Goal: Task Accomplishment & Management: Manage account settings

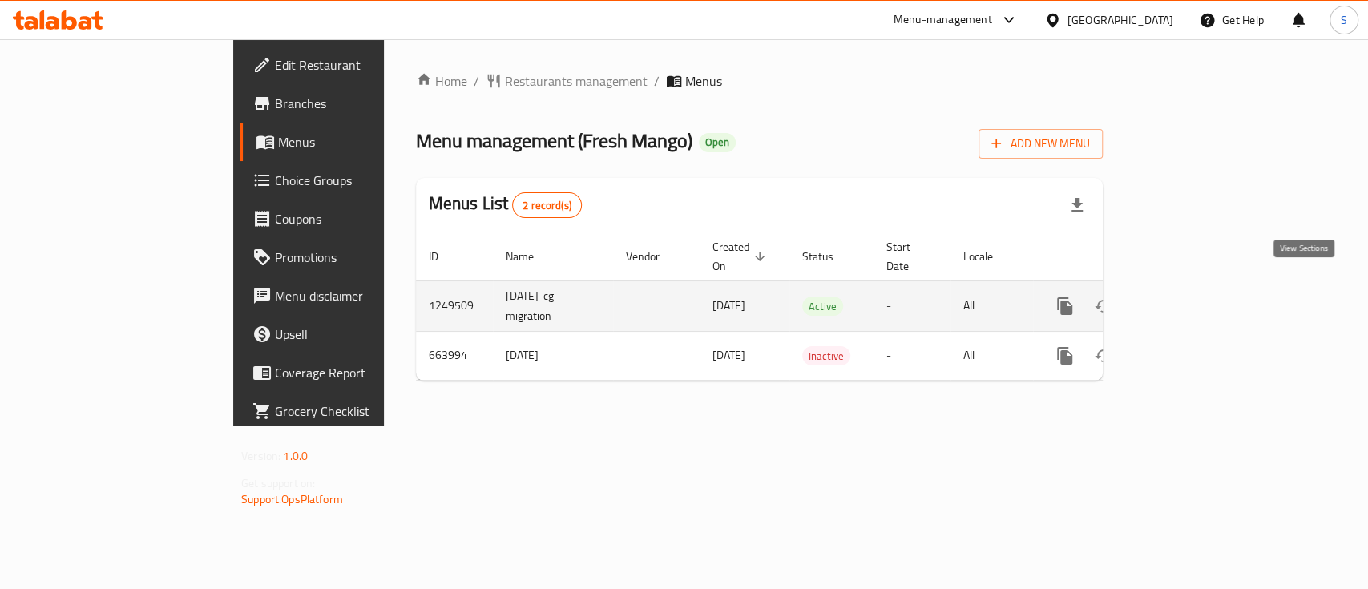
click at [1190, 297] on icon "enhanced table" at bounding box center [1180, 306] width 19 height 19
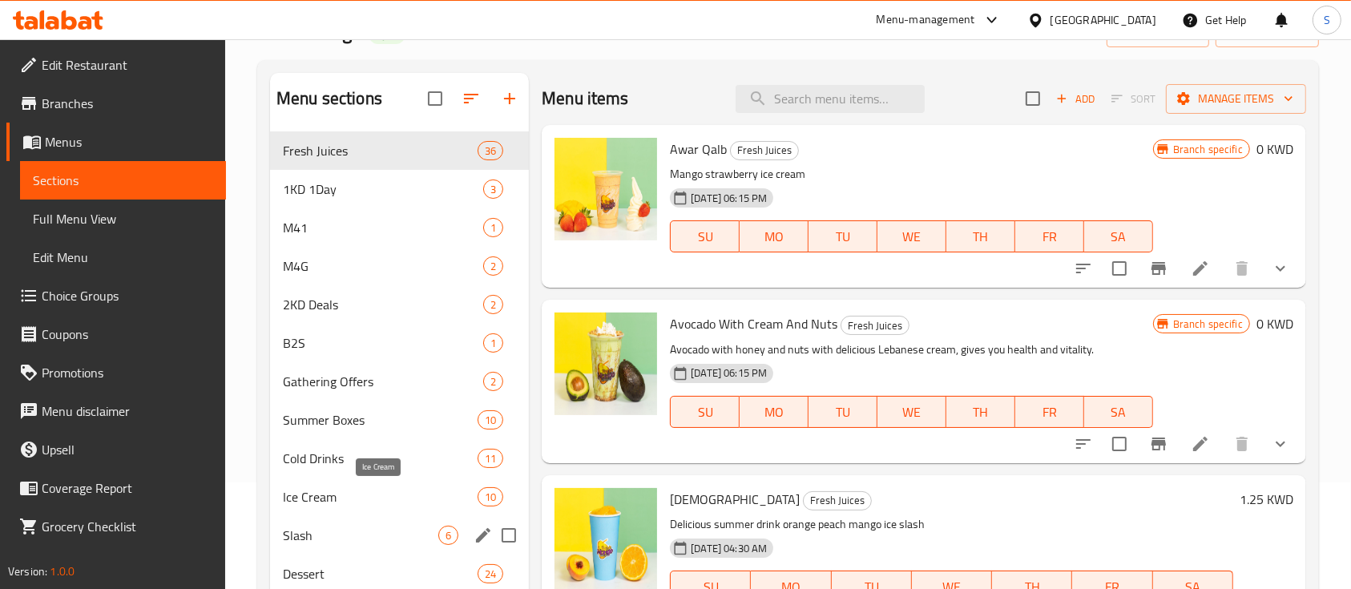
scroll to position [213, 0]
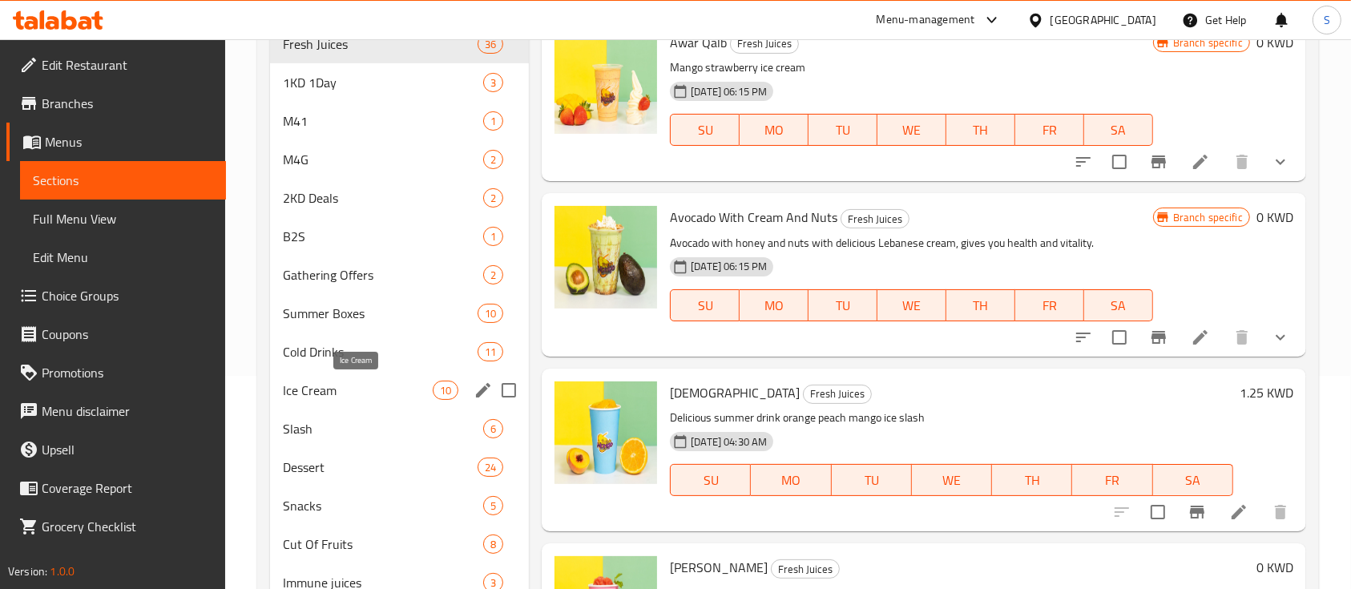
click at [374, 396] on span "Ice Cream" at bounding box center [358, 390] width 150 height 19
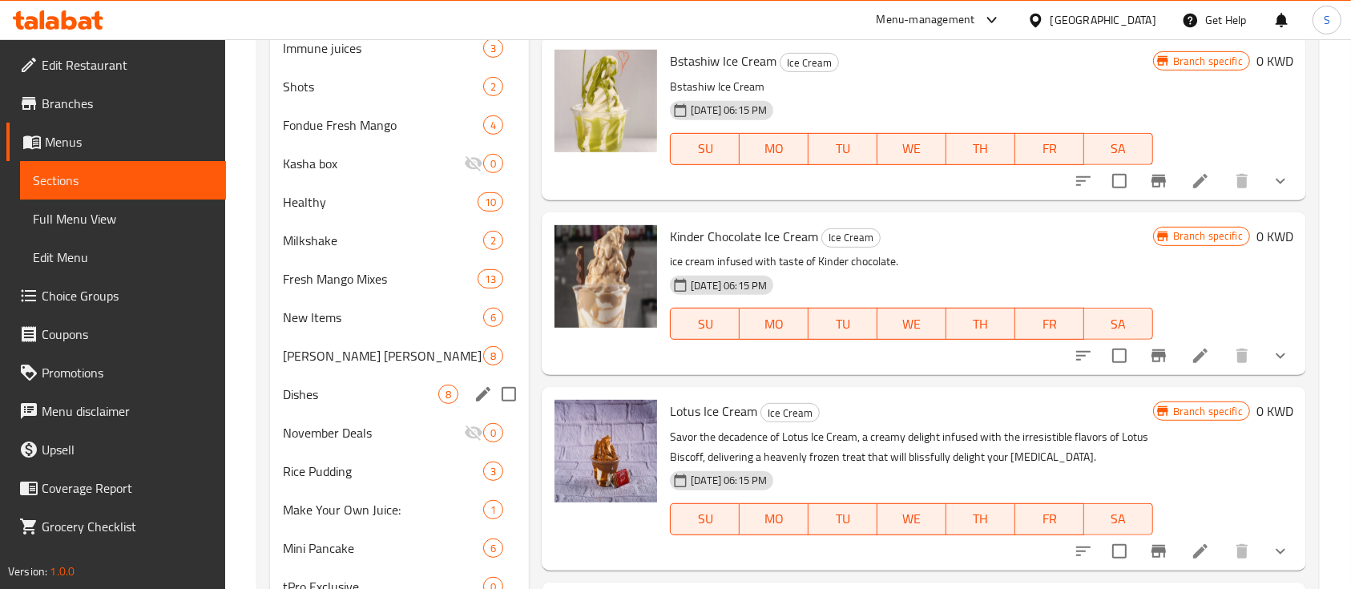
scroll to position [854, 0]
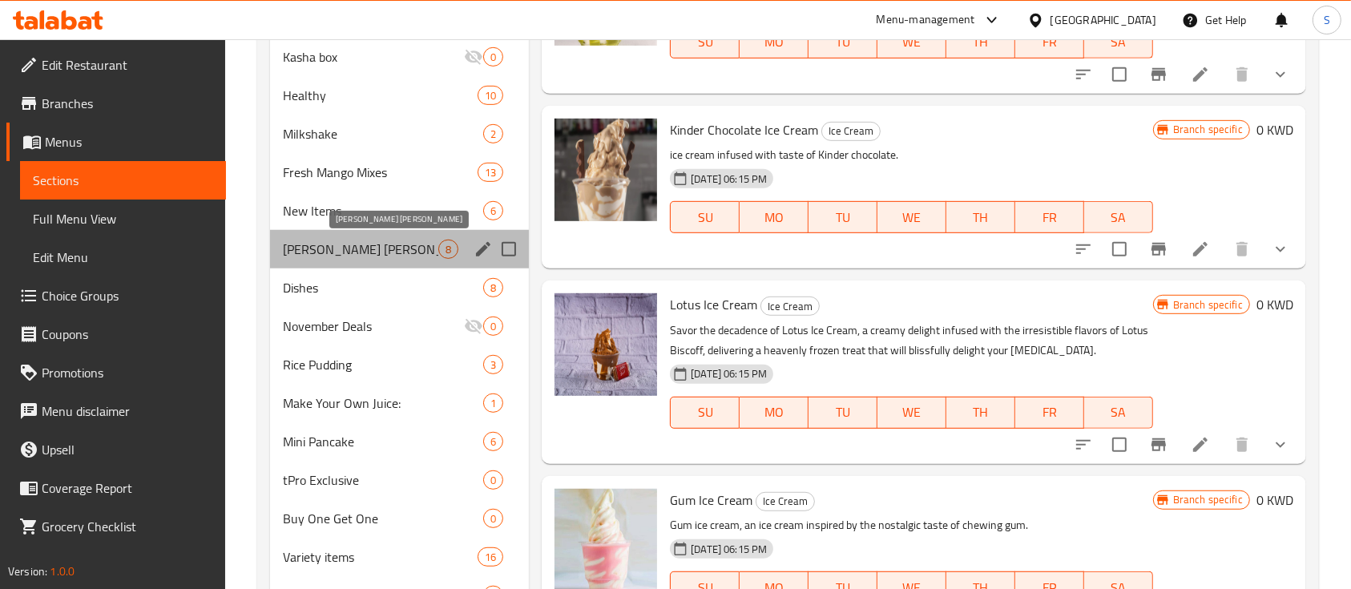
click at [371, 254] on span "[PERSON_NAME] [PERSON_NAME]" at bounding box center [360, 249] width 155 height 19
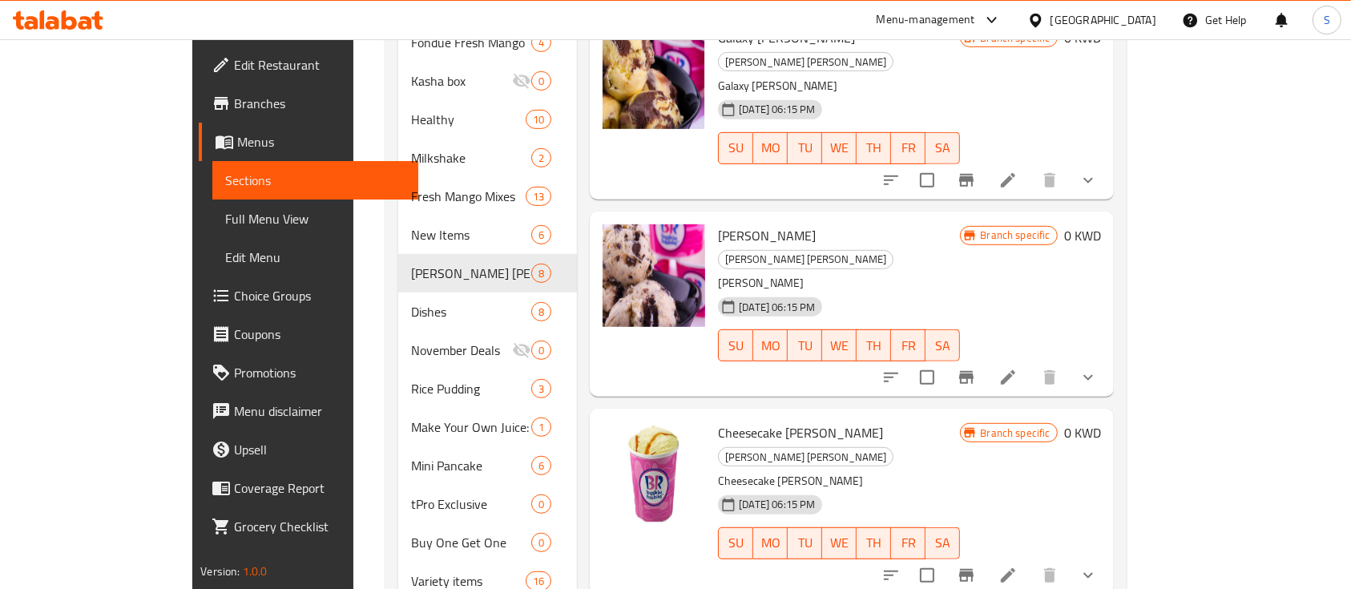
scroll to position [748, 0]
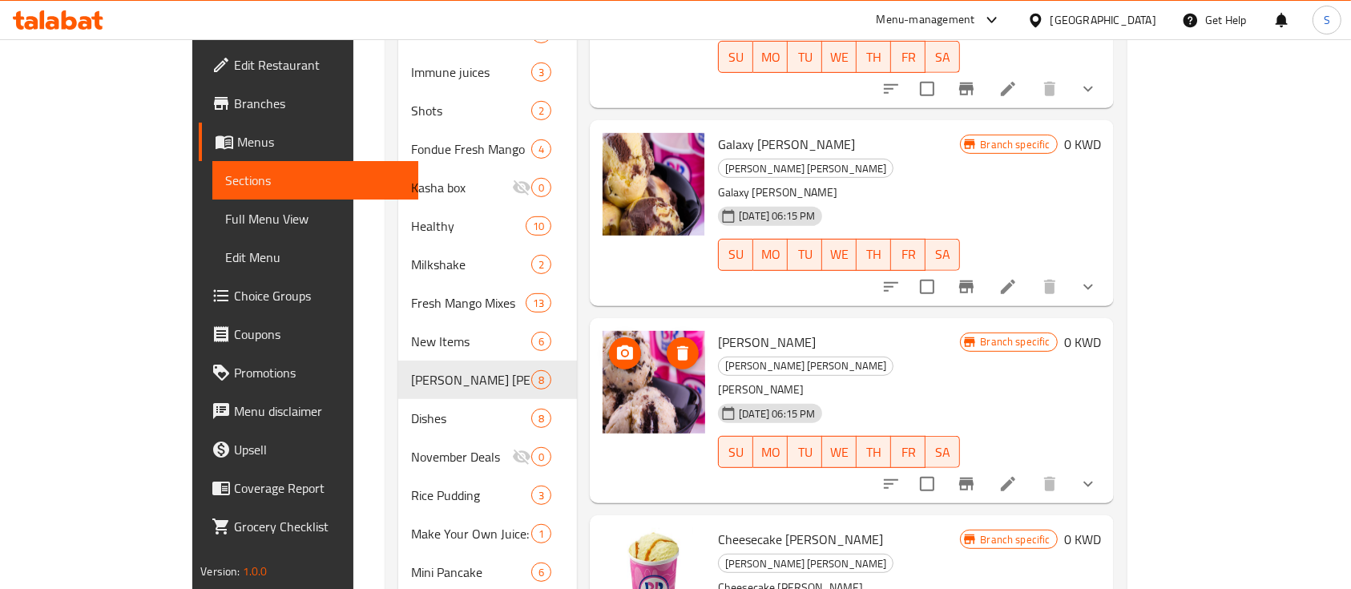
click at [609, 344] on span "upload picture" at bounding box center [625, 353] width 32 height 19
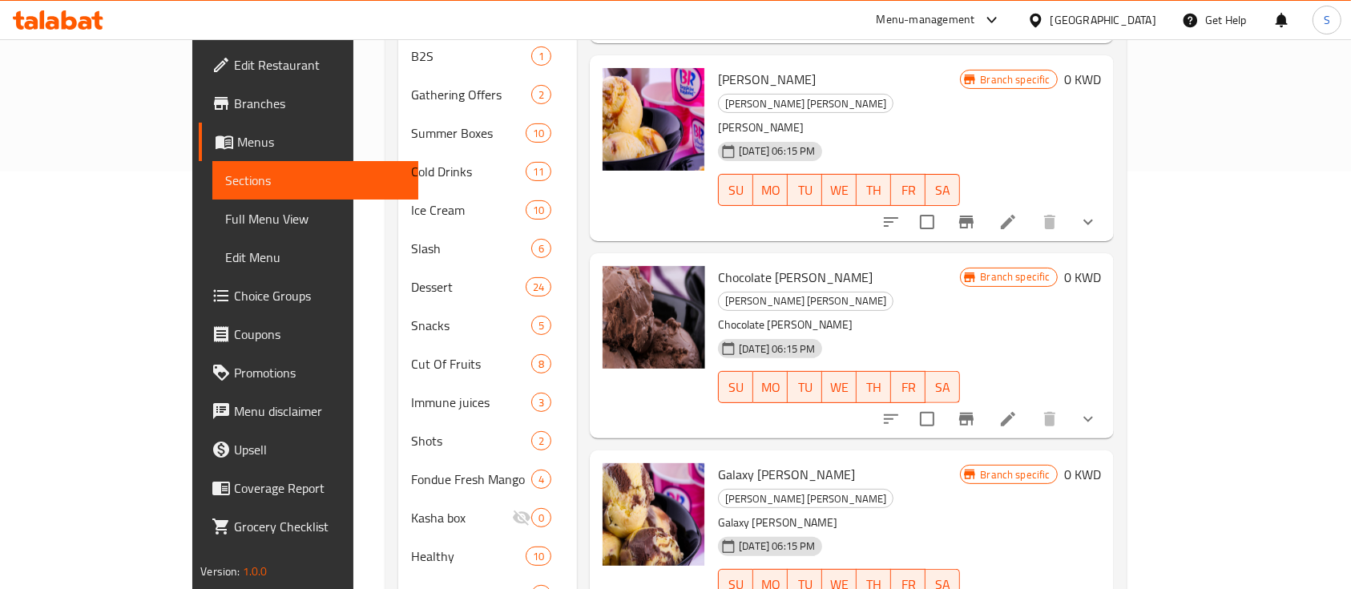
scroll to position [375, 0]
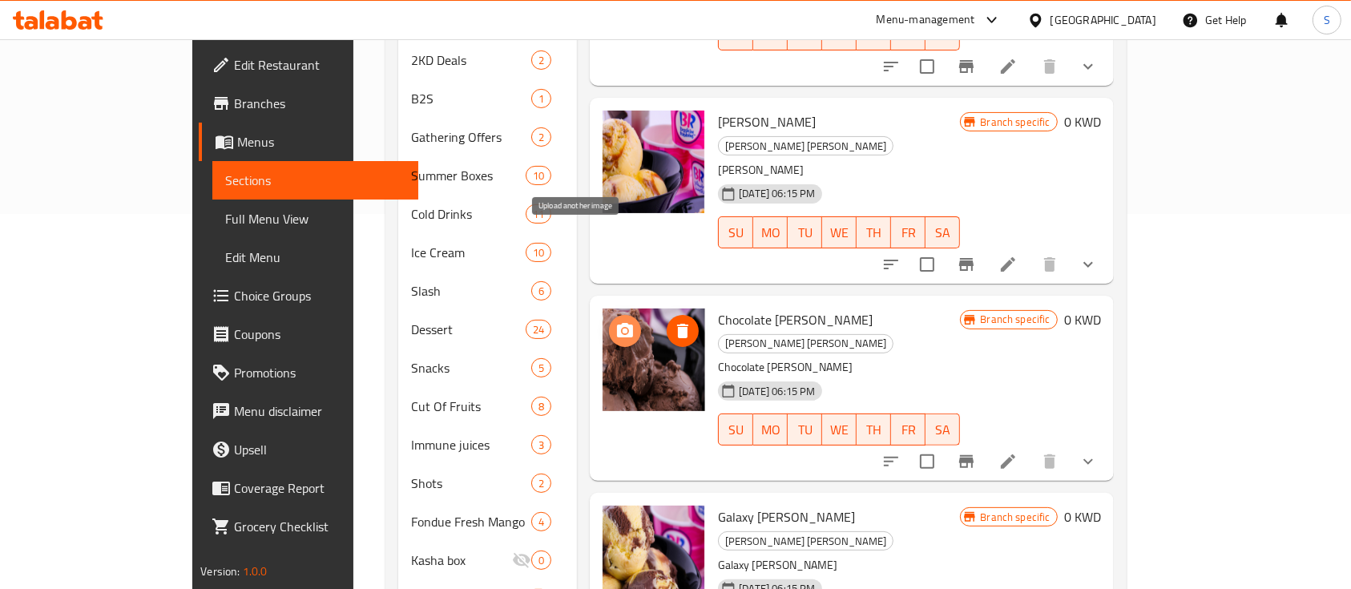
click at [617, 323] on icon "upload picture" at bounding box center [625, 330] width 16 height 14
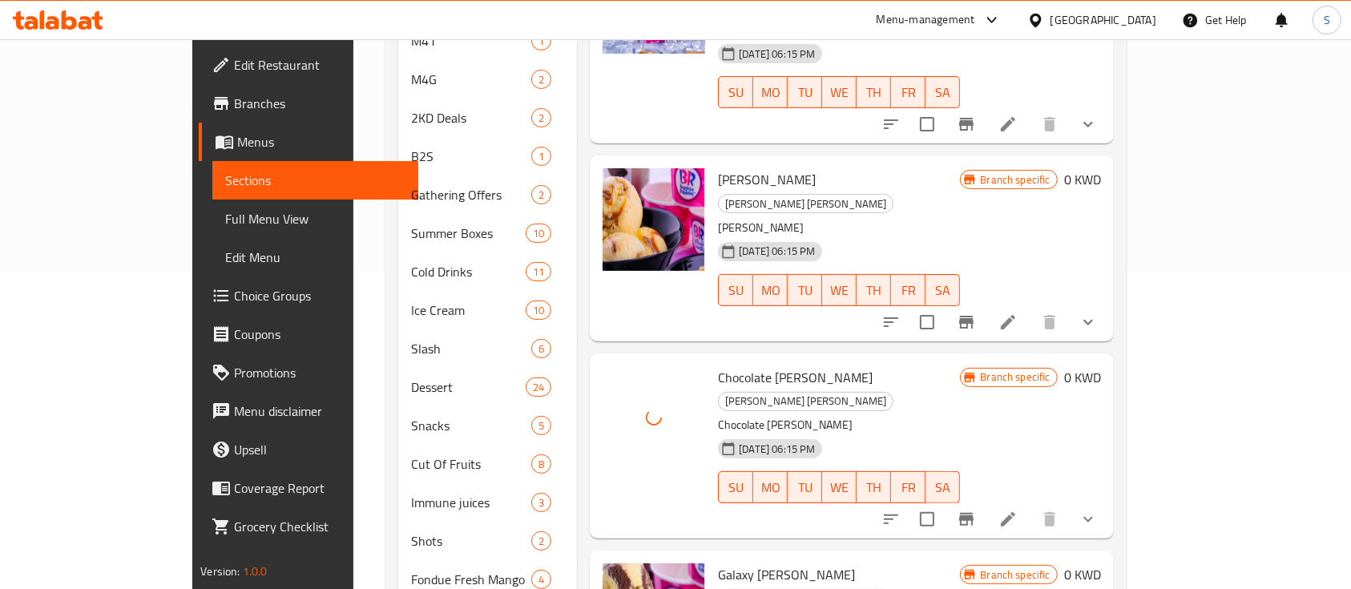
scroll to position [269, 0]
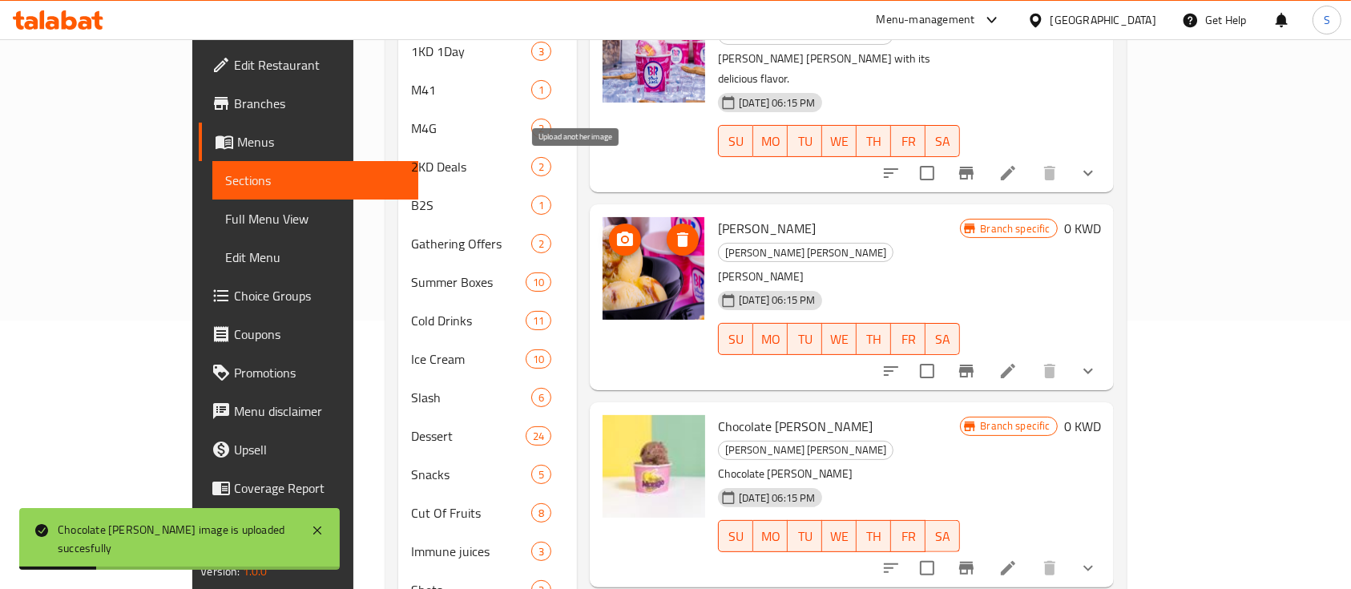
click at [609, 224] on button "upload picture" at bounding box center [625, 240] width 32 height 32
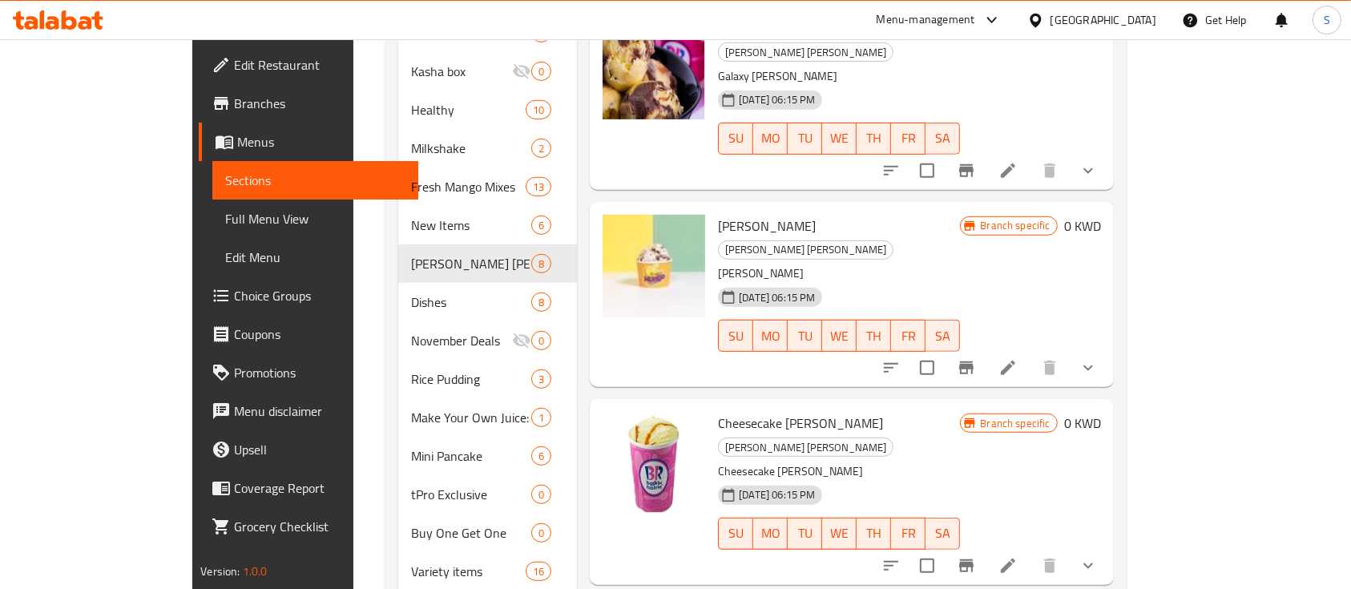
scroll to position [910, 0]
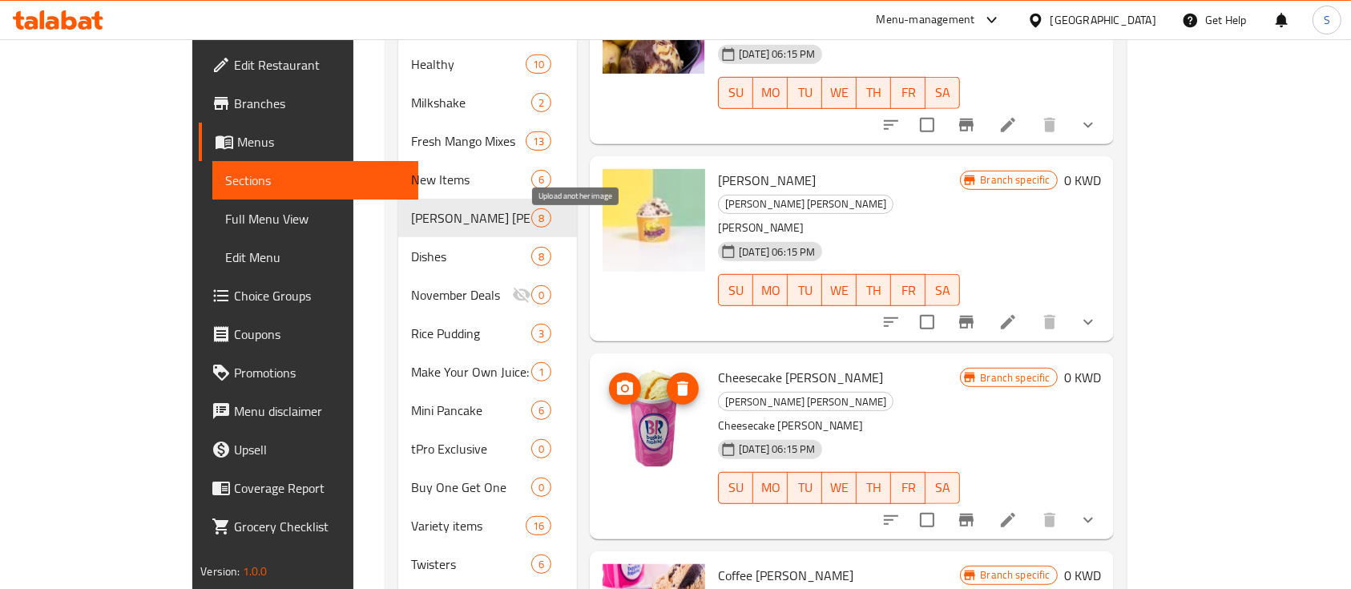
click at [616, 379] on icon "upload picture" at bounding box center [625, 388] width 19 height 19
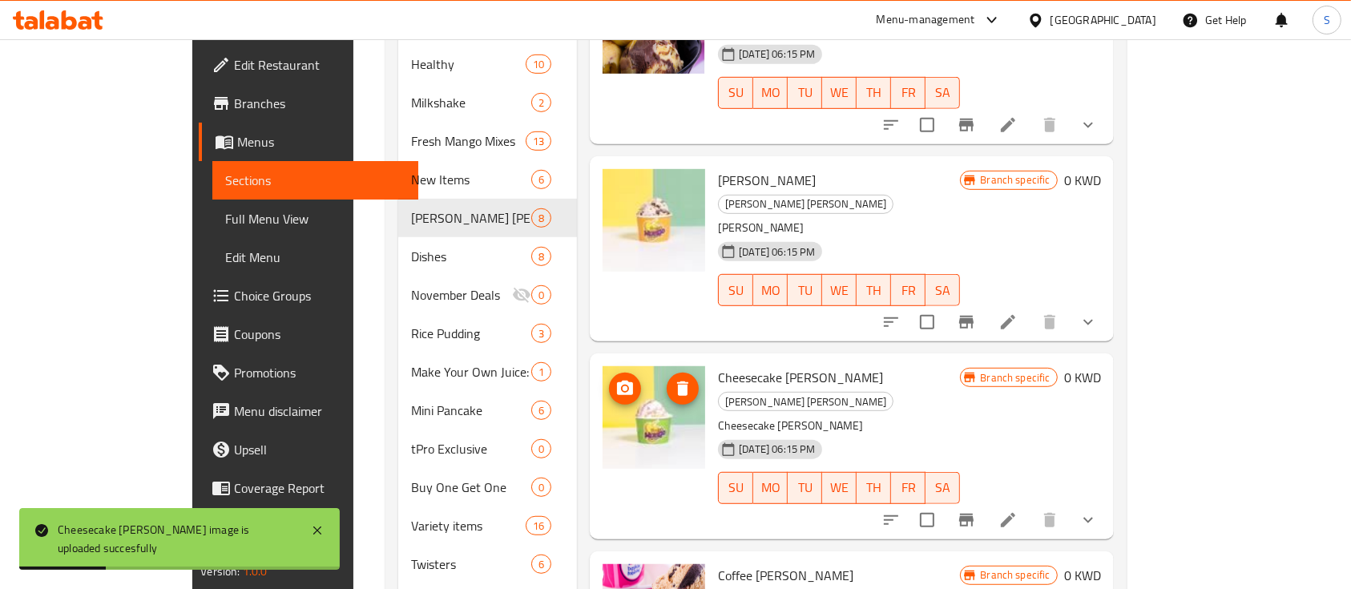
click at [617, 381] on icon "upload picture" at bounding box center [625, 388] width 16 height 14
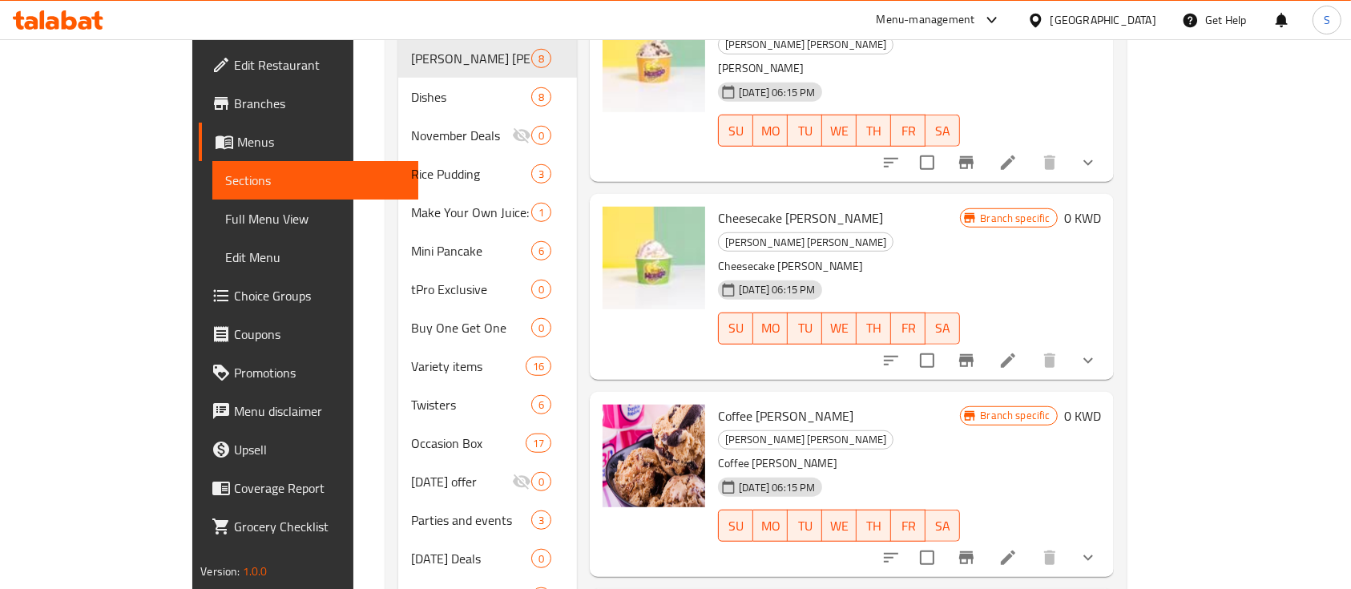
scroll to position [1123, 0]
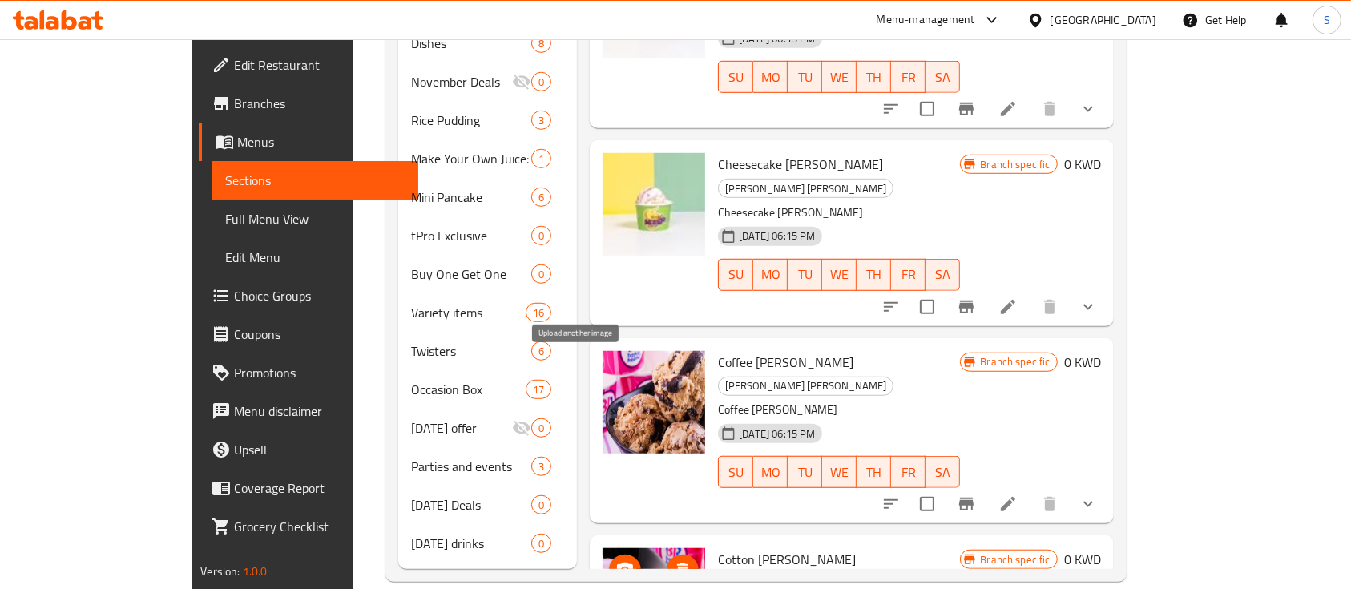
click at [609, 555] on button "upload picture" at bounding box center [625, 571] width 32 height 32
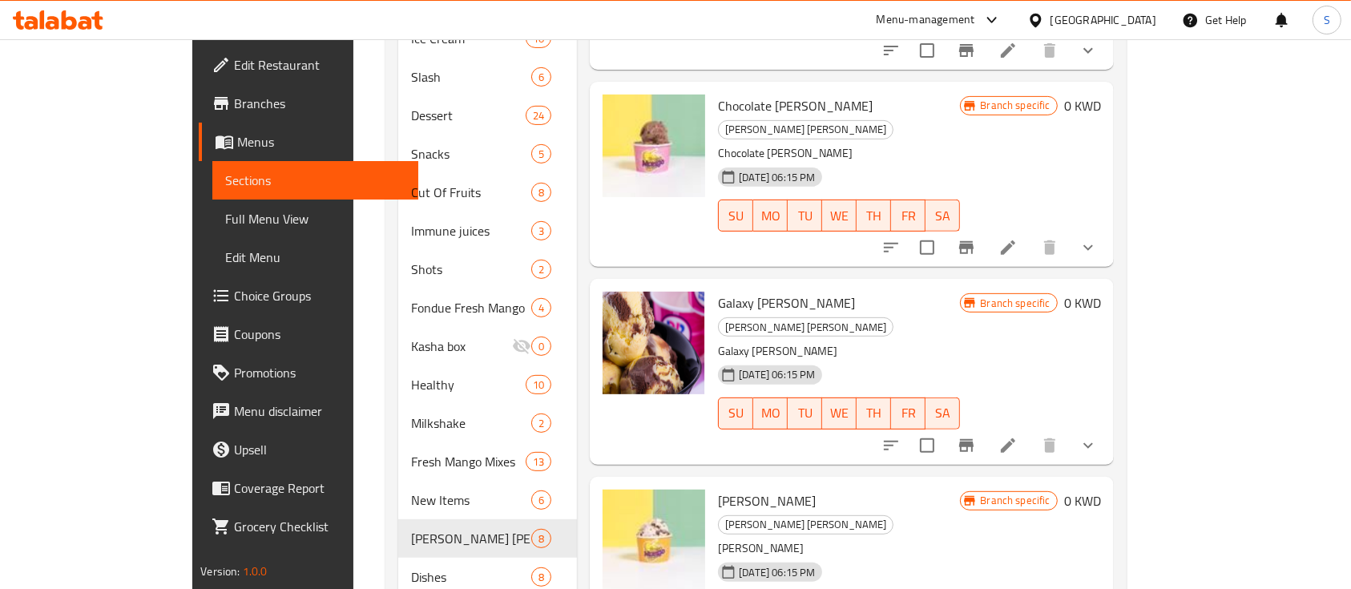
scroll to position [0, 0]
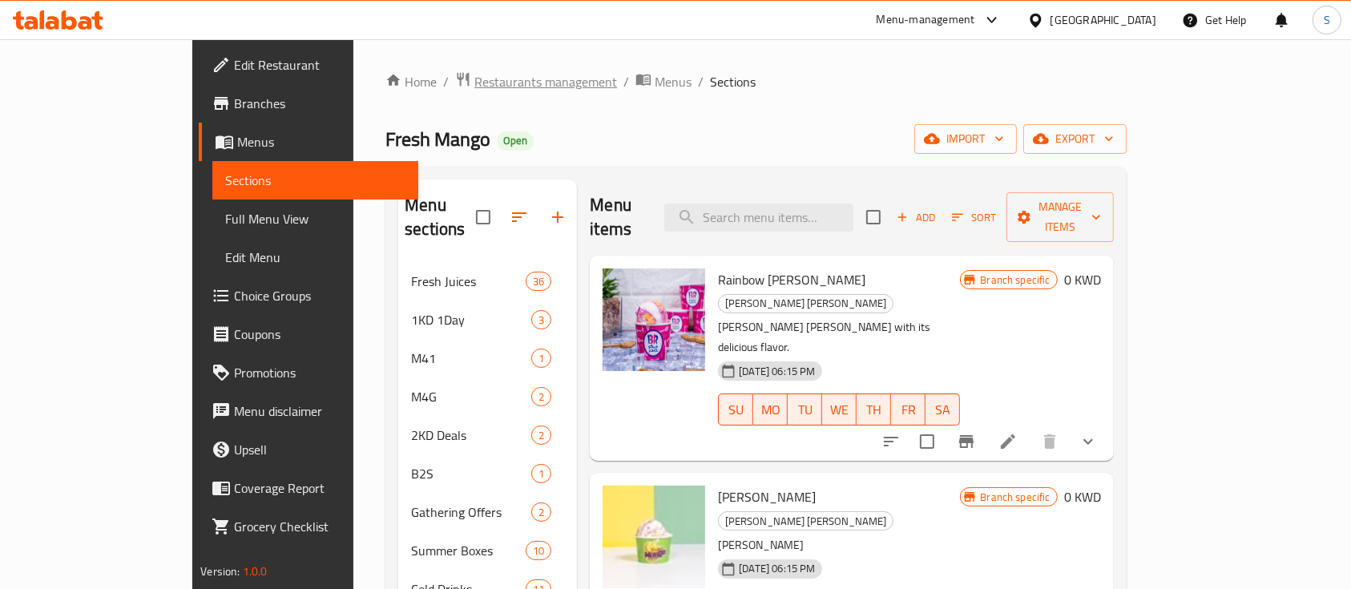
click at [474, 81] on span "Restaurants management" at bounding box center [545, 81] width 143 height 19
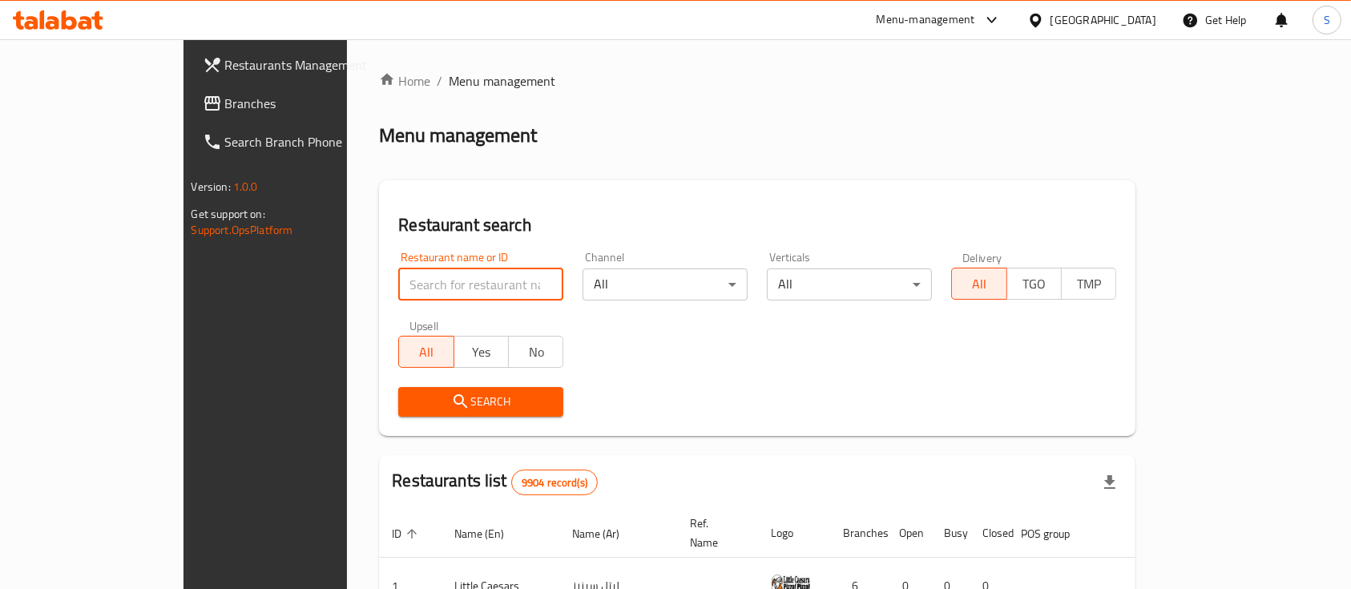
click at [398, 269] on input "search" at bounding box center [480, 285] width 165 height 32
type input "Bake & Take"
click at [451, 402] on icon "submit" at bounding box center [460, 401] width 19 height 19
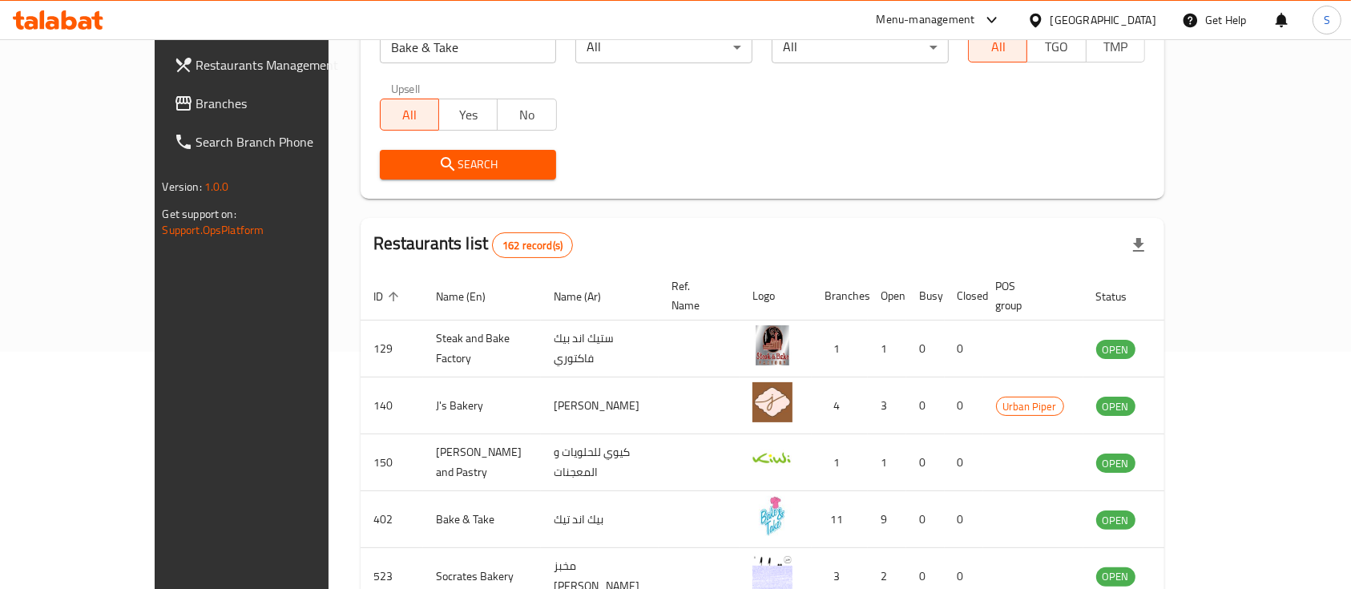
scroll to position [427, 0]
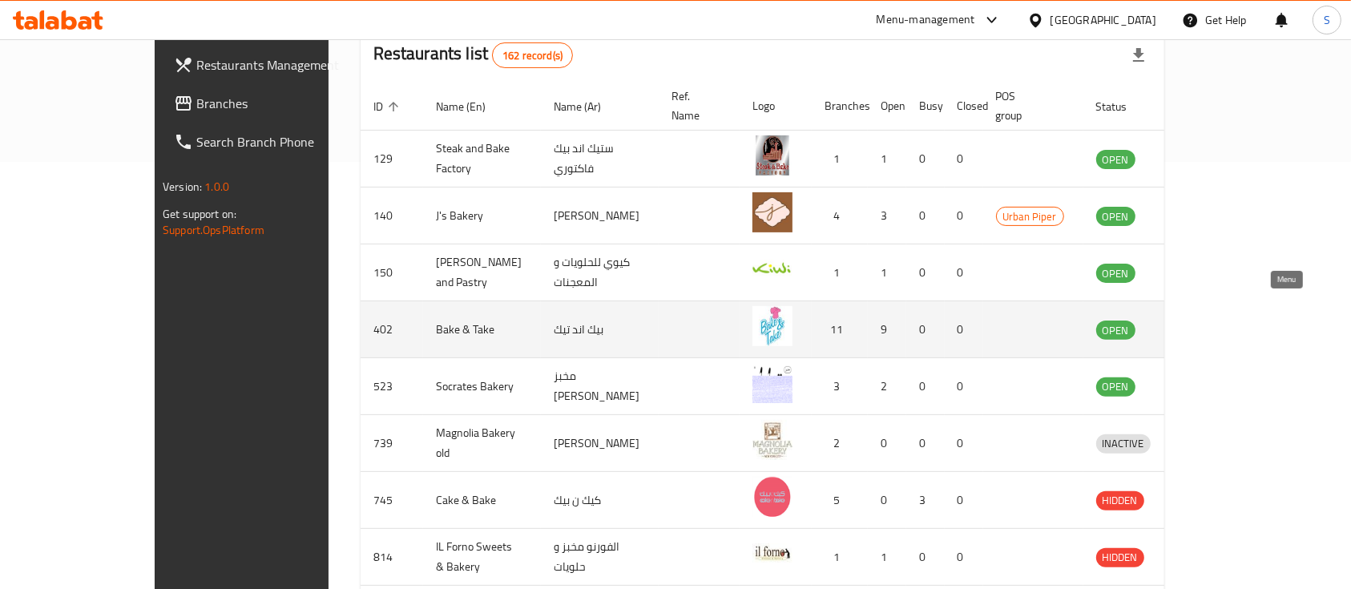
click at [1213, 320] on link "enhanced table" at bounding box center [1198, 329] width 30 height 19
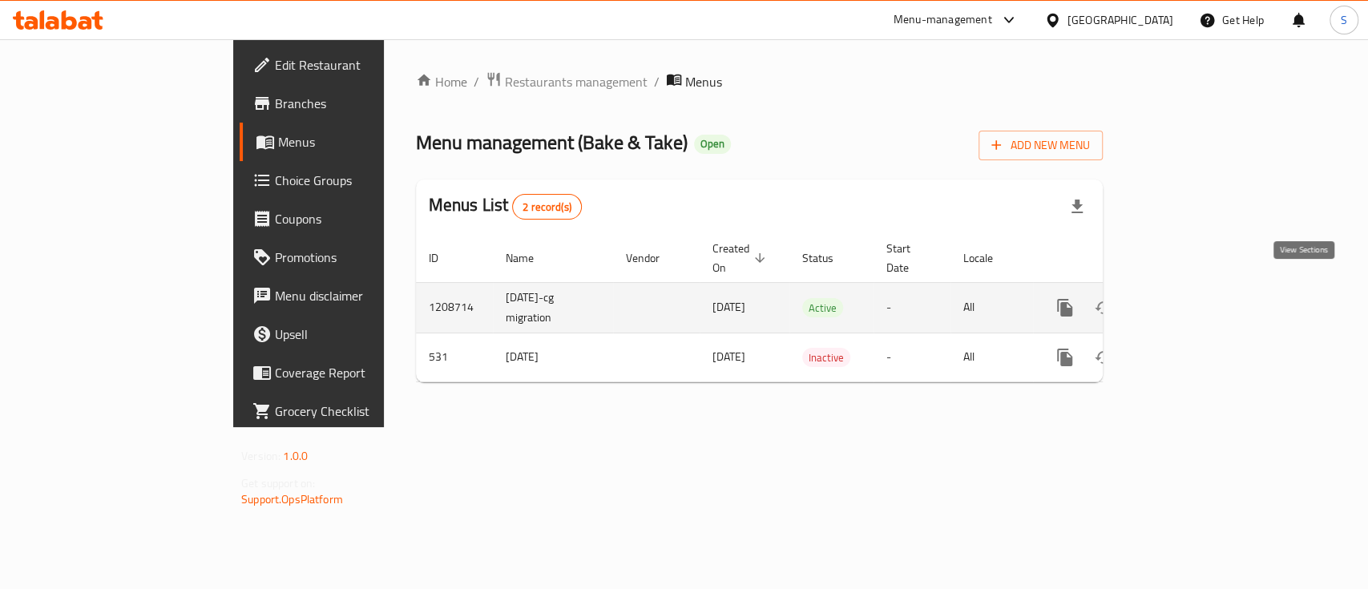
click at [1190, 298] on icon "enhanced table" at bounding box center [1180, 307] width 19 height 19
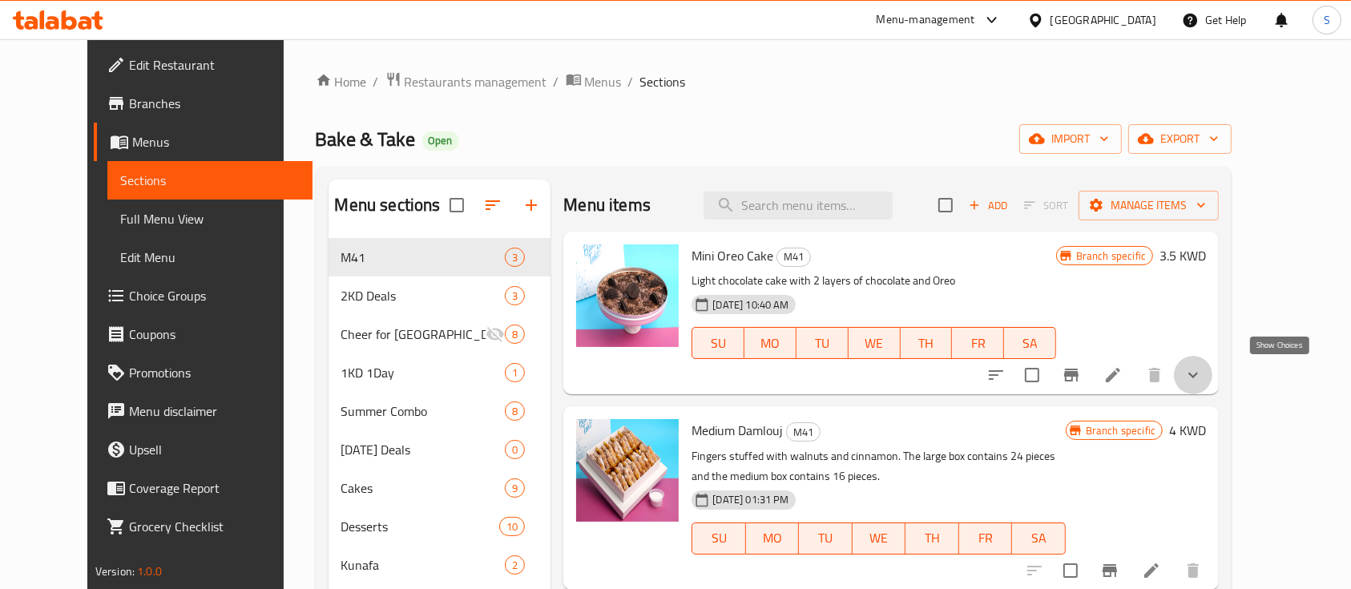
click at [1203, 369] on icon "show more" at bounding box center [1193, 374] width 19 height 19
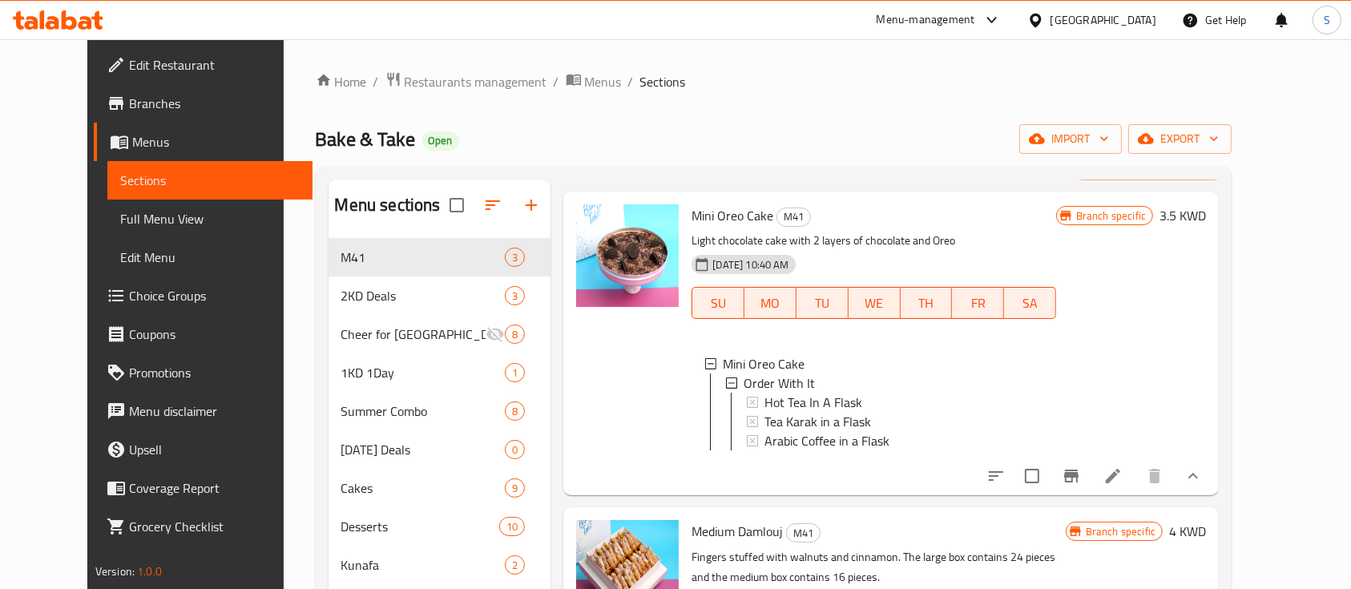
scroll to position [63, 0]
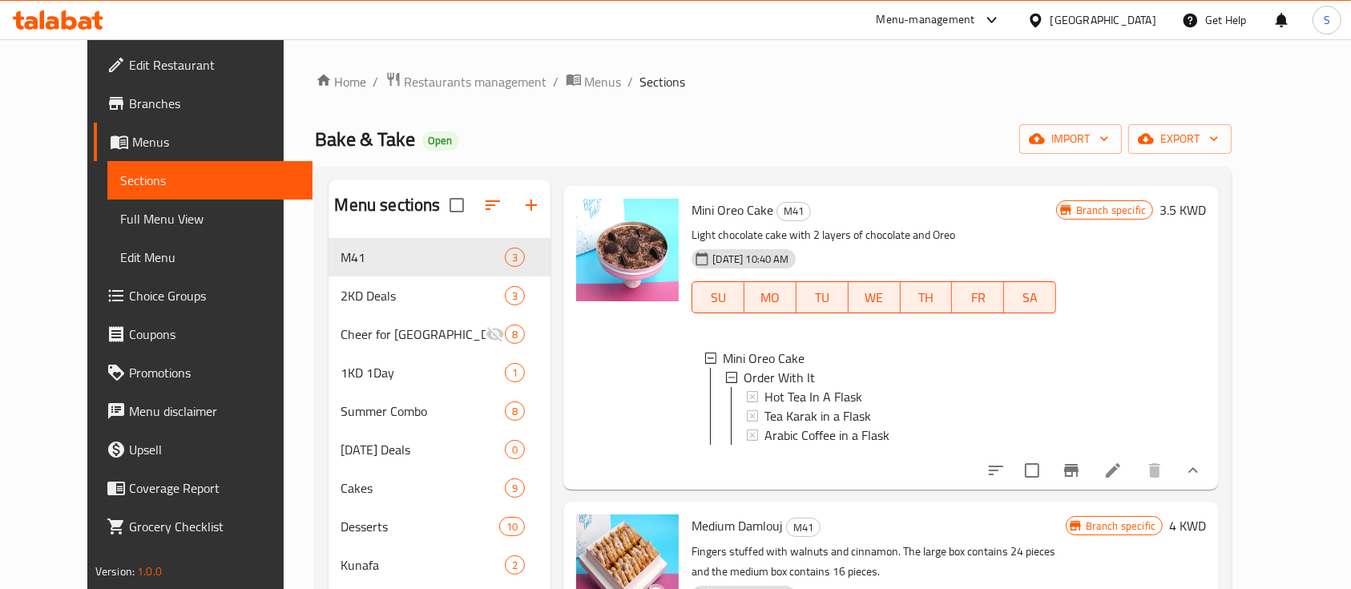
click at [725, 177] on div "Menu sections M41 3 2KD Deals 3 Cheer for [GEOGRAPHIC_DATA] 8 1KD 1Day 1 Summer…" at bounding box center [774, 520] width 917 height 706
click at [719, 198] on span "Mini Oreo Cake" at bounding box center [733, 210] width 82 height 24
copy h6 "Mini Oreo Cake"
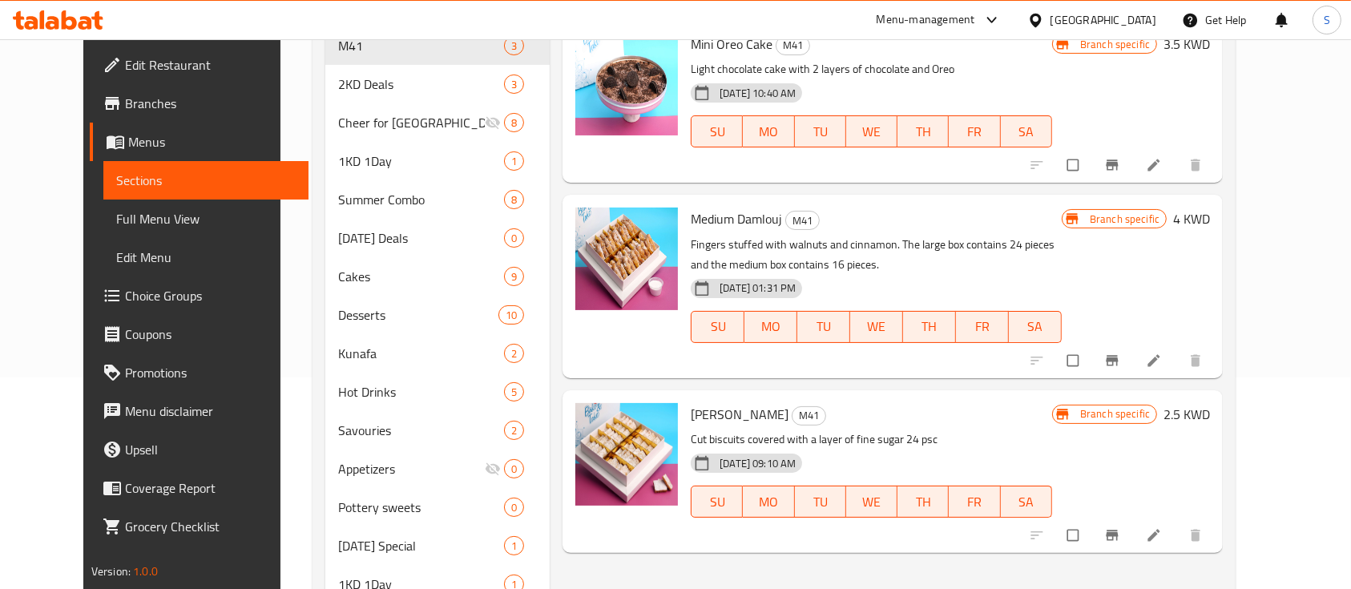
scroll to position [213, 0]
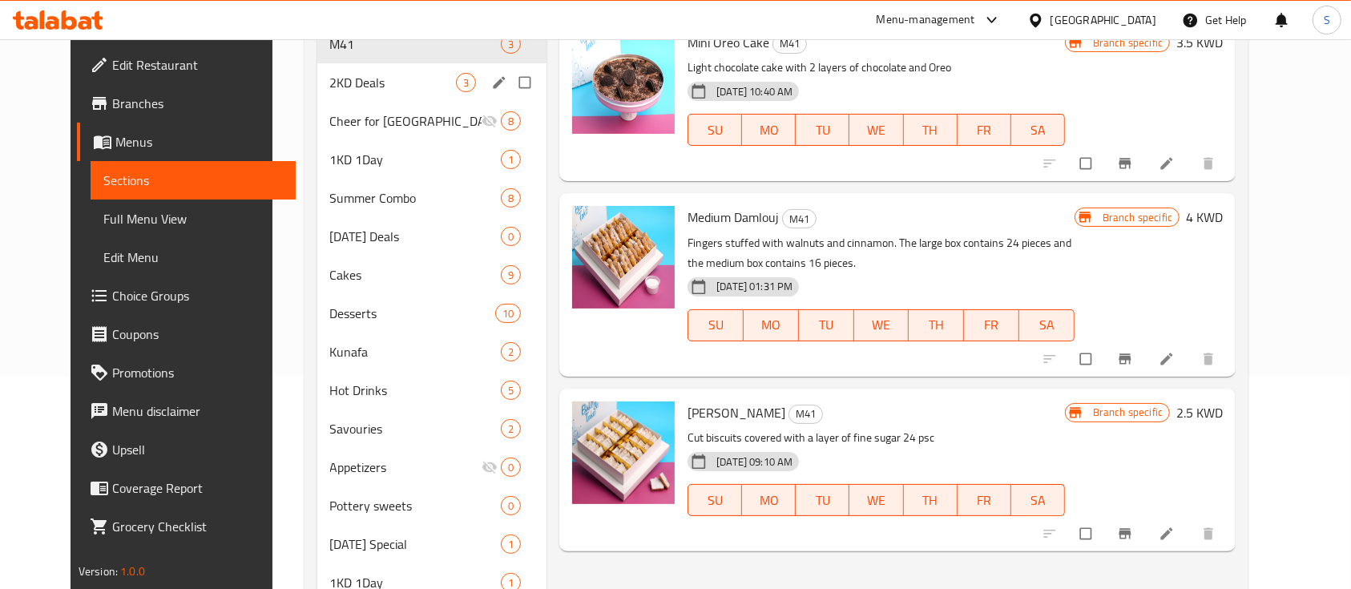
click at [394, 89] on span "2KD Deals" at bounding box center [393, 82] width 127 height 19
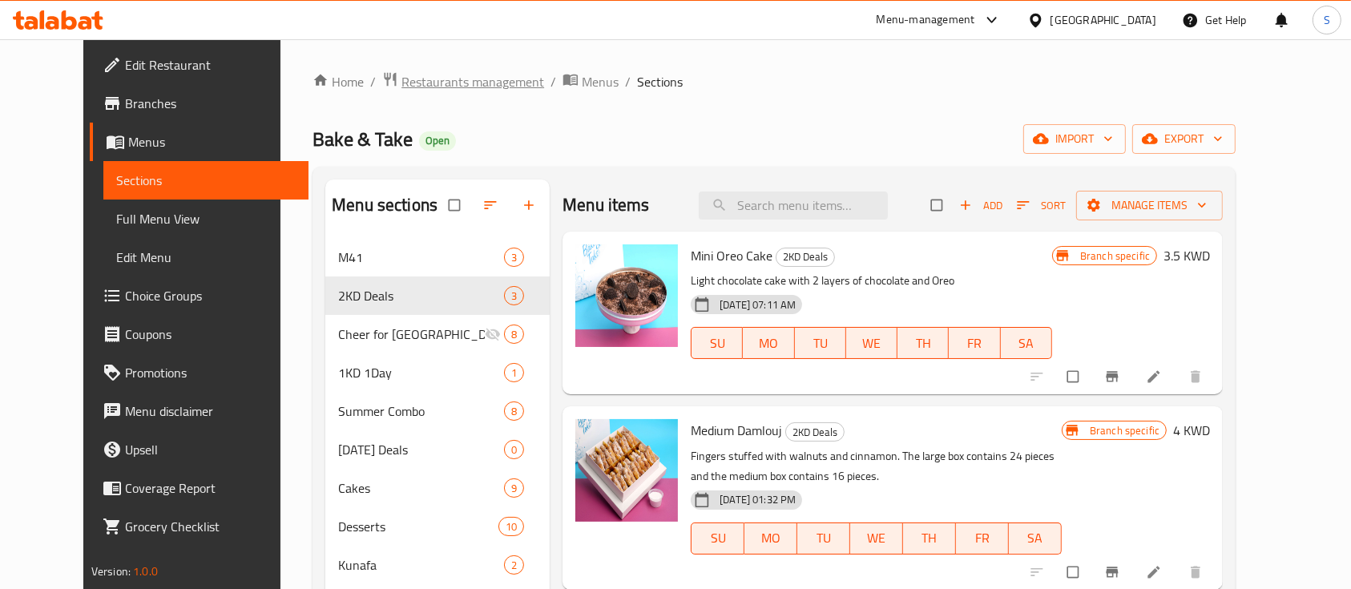
click at [430, 82] on span "Restaurants management" at bounding box center [473, 81] width 143 height 19
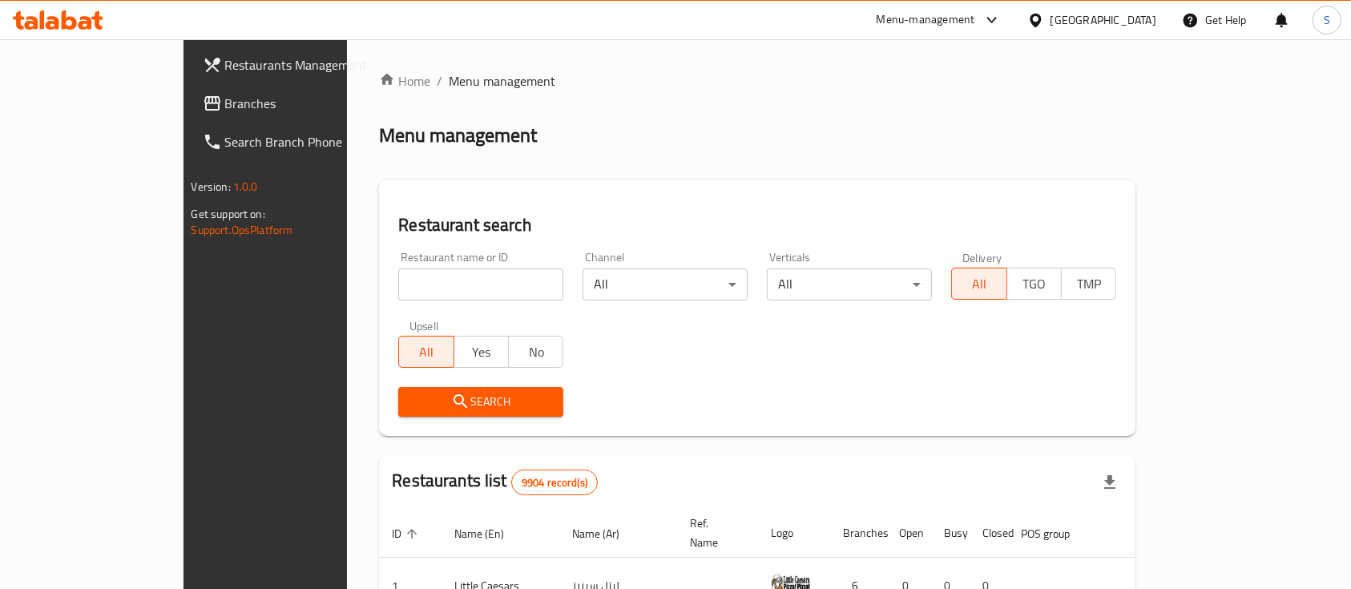
click at [398, 284] on input "search" at bounding box center [480, 285] width 165 height 32
type input "ف"
type input ";"
type input "طرف"
click button "Search" at bounding box center [480, 402] width 165 height 30
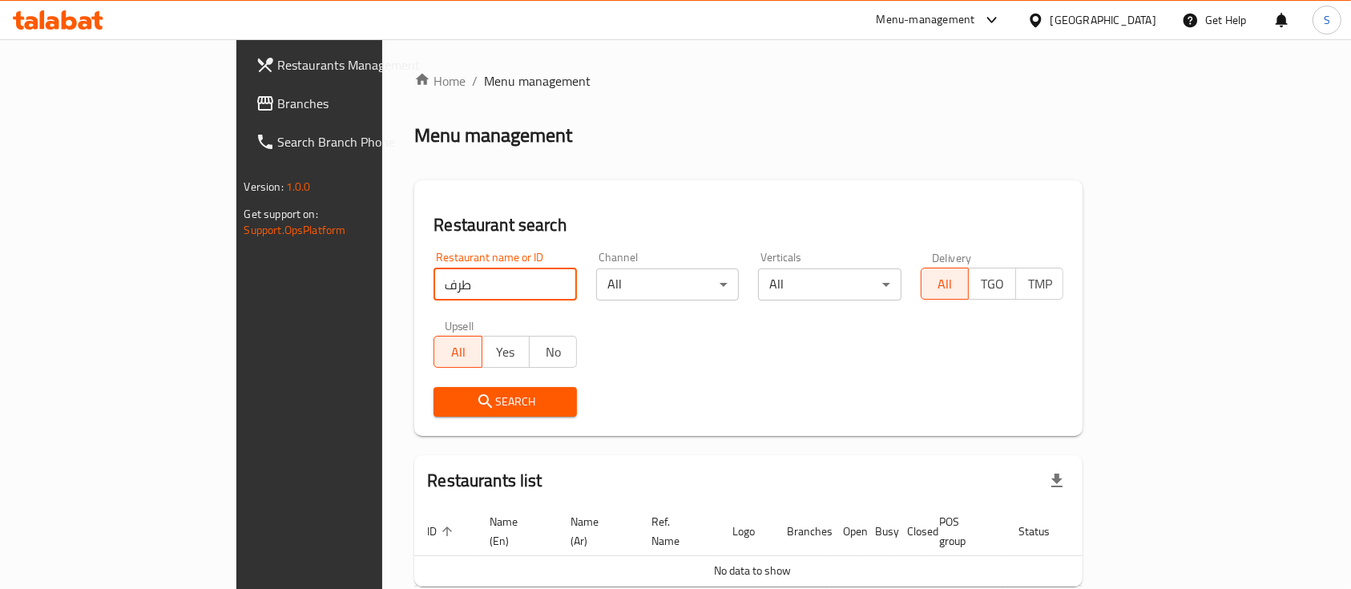
click at [446, 392] on span "Search" at bounding box center [505, 402] width 118 height 20
click at [539, 420] on div "Search" at bounding box center [748, 402] width 649 height 49
click at [446, 407] on span "Search" at bounding box center [505, 402] width 118 height 20
drag, startPoint x: 419, startPoint y: 290, endPoint x: 191, endPoint y: 330, distance: 231.9
click at [236, 330] on div "Restaurants Management Branches Search Branch Phone Version: 1.0.0 Get support …" at bounding box center [675, 356] width 879 height 634
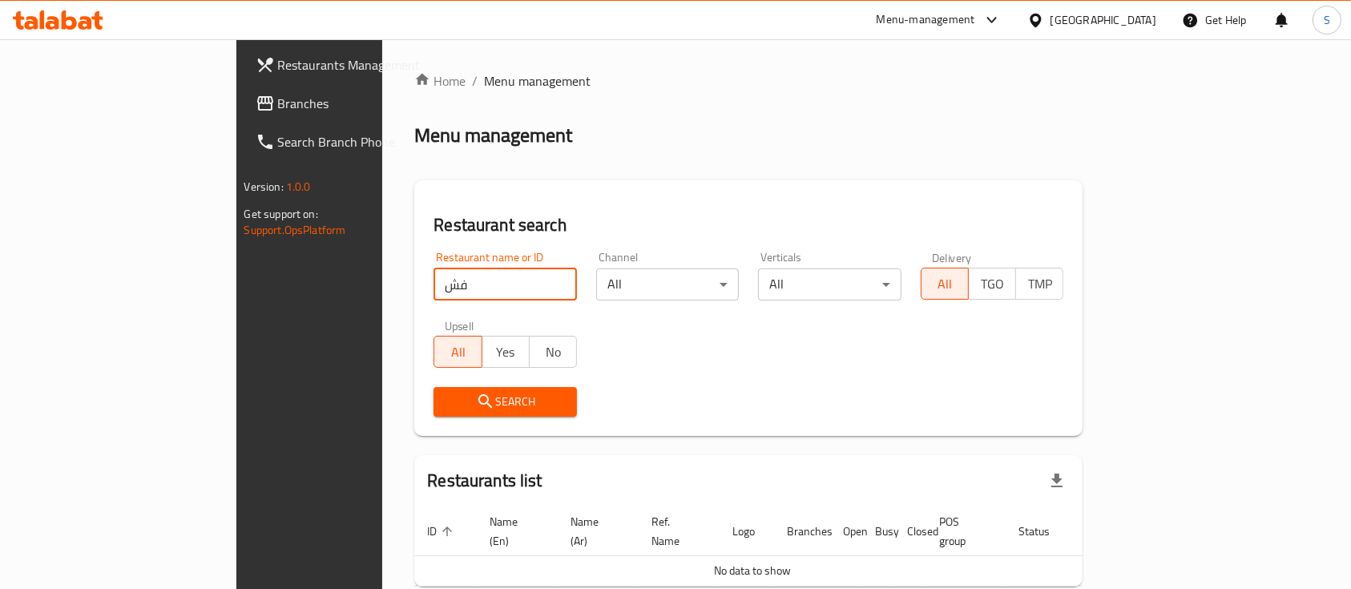
type input "ف"
type input "Tarf & Nathriy"
click at [446, 398] on span "Search" at bounding box center [505, 402] width 118 height 20
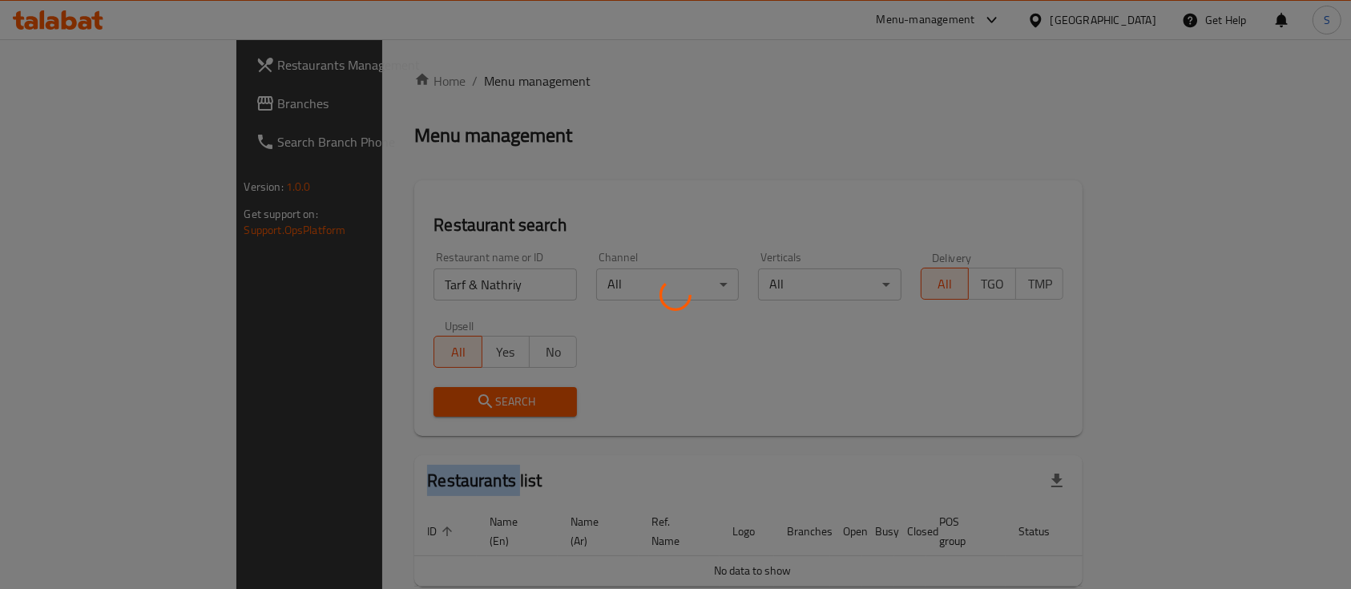
click at [402, 398] on div at bounding box center [675, 294] width 1351 height 589
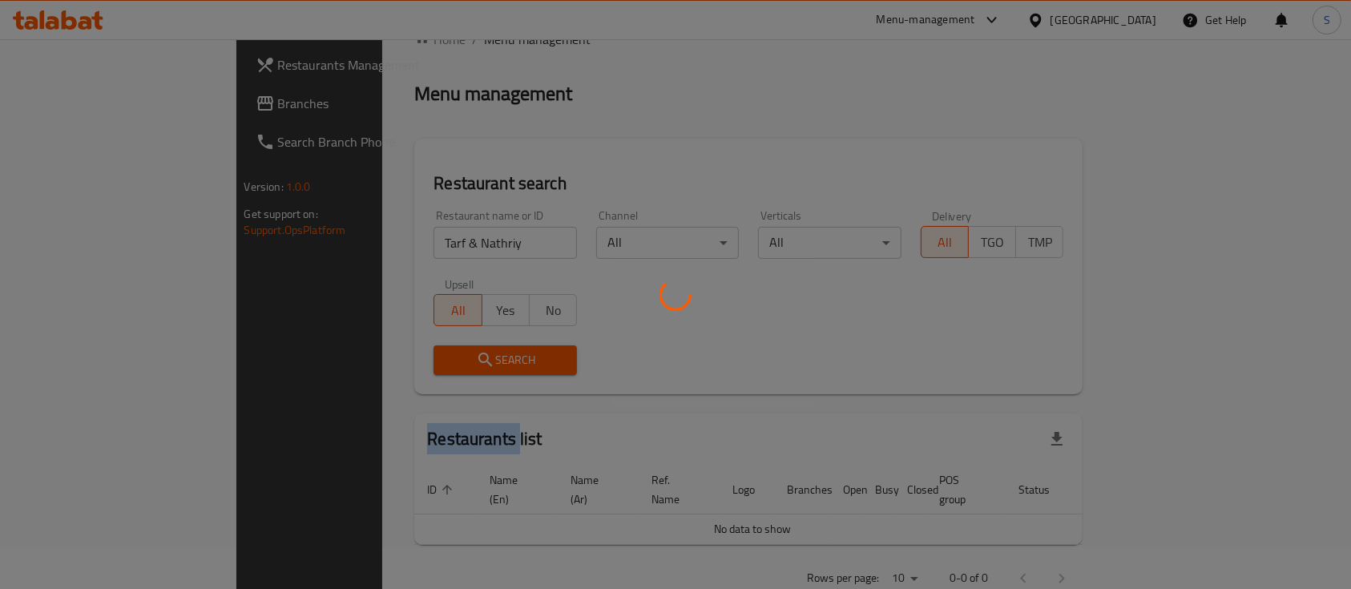
scroll to position [65, 0]
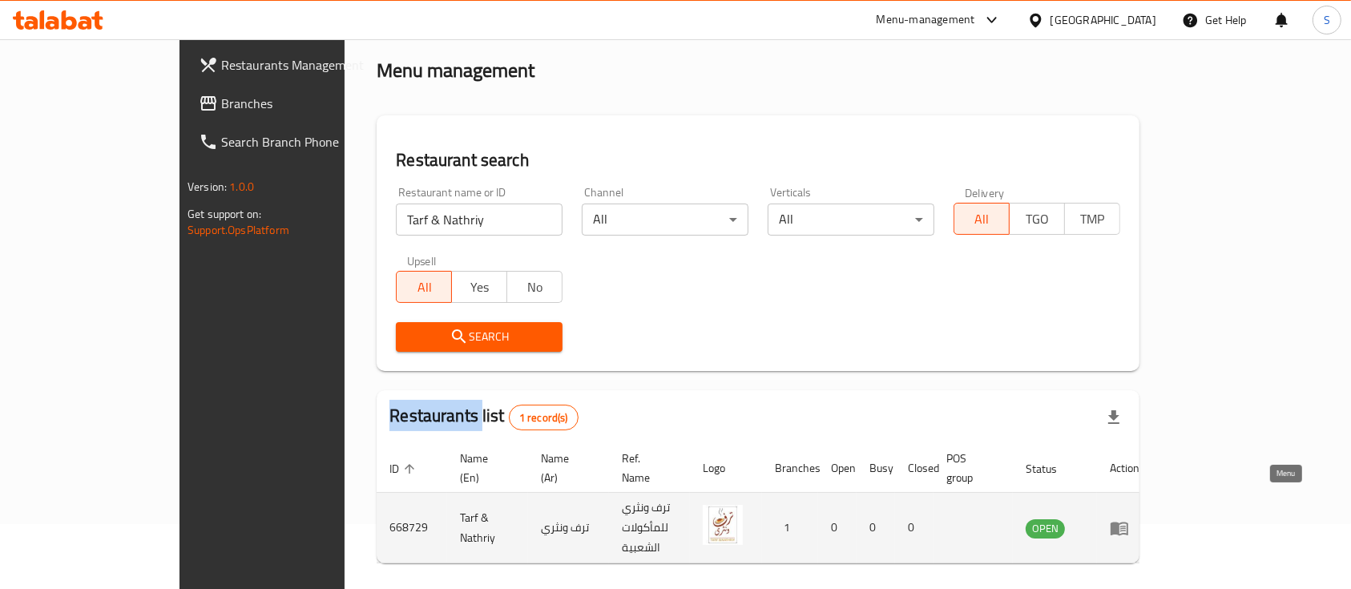
click at [1129, 519] on icon "enhanced table" at bounding box center [1119, 528] width 19 height 19
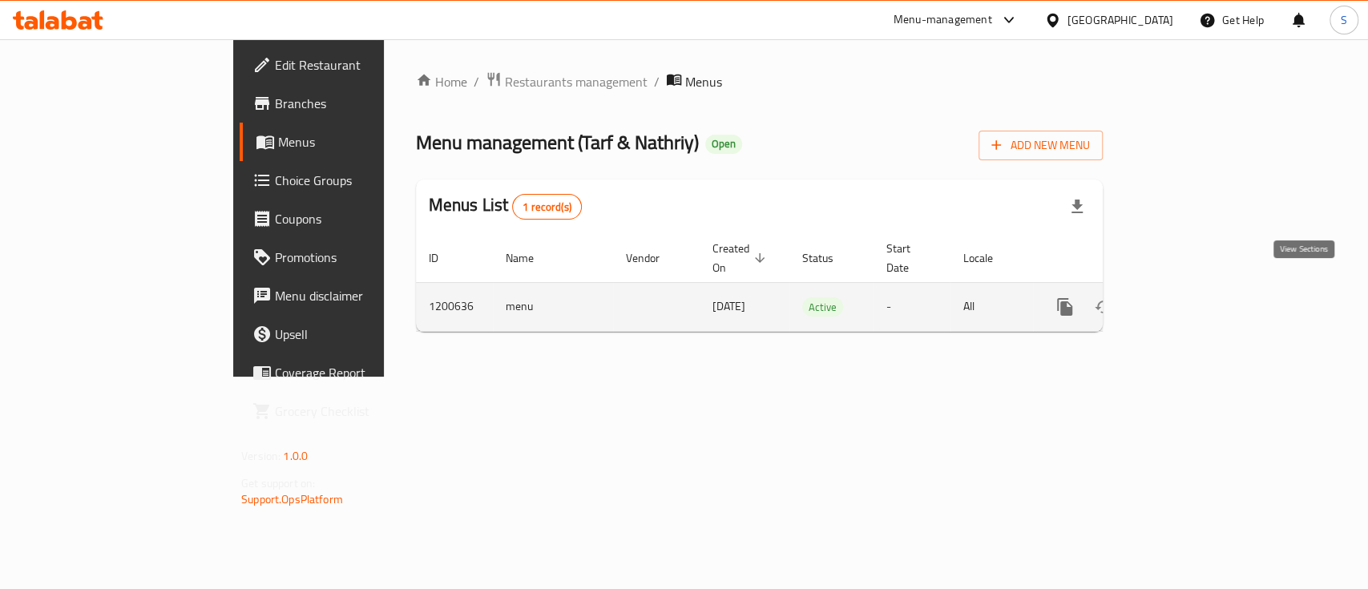
click at [1188, 300] on icon "enhanced table" at bounding box center [1180, 307] width 14 height 14
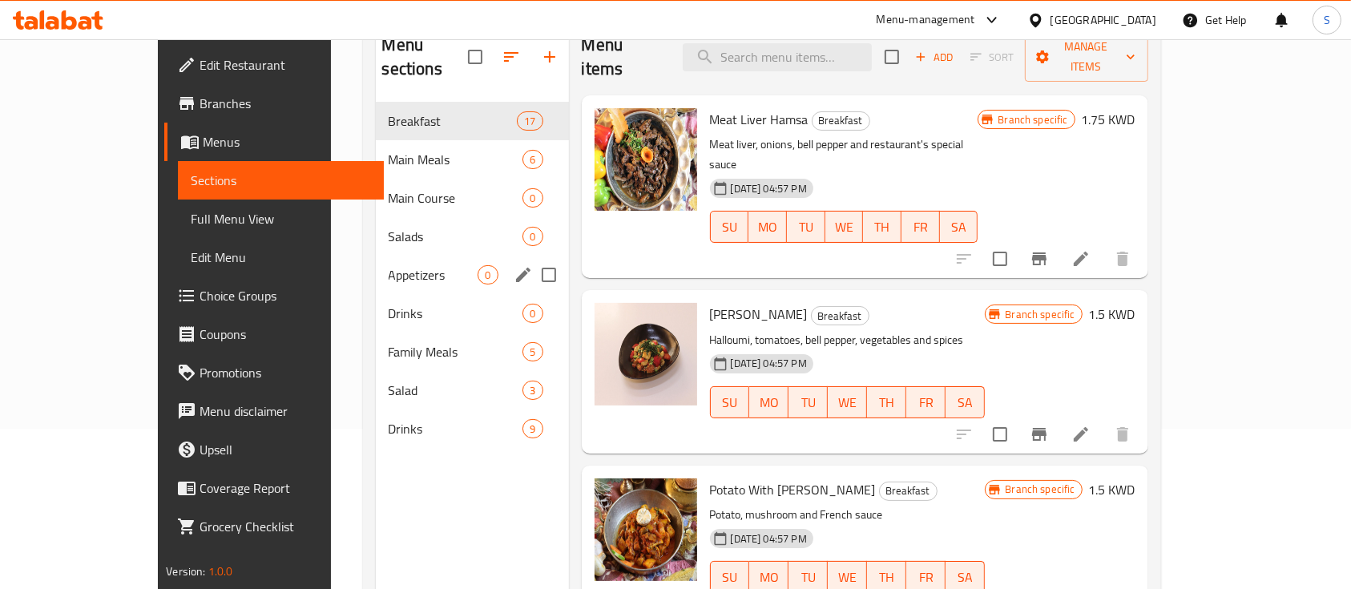
scroll to position [117, 0]
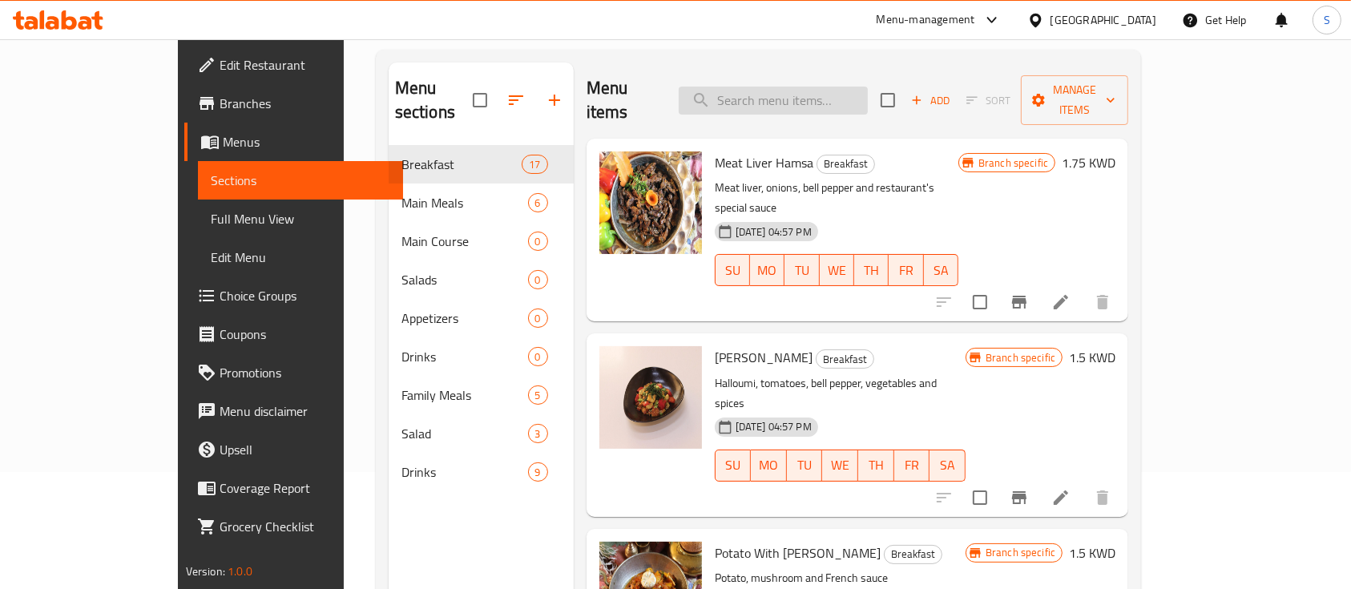
click at [799, 93] on input "search" at bounding box center [773, 101] width 189 height 28
paste input "Butter Chicken"
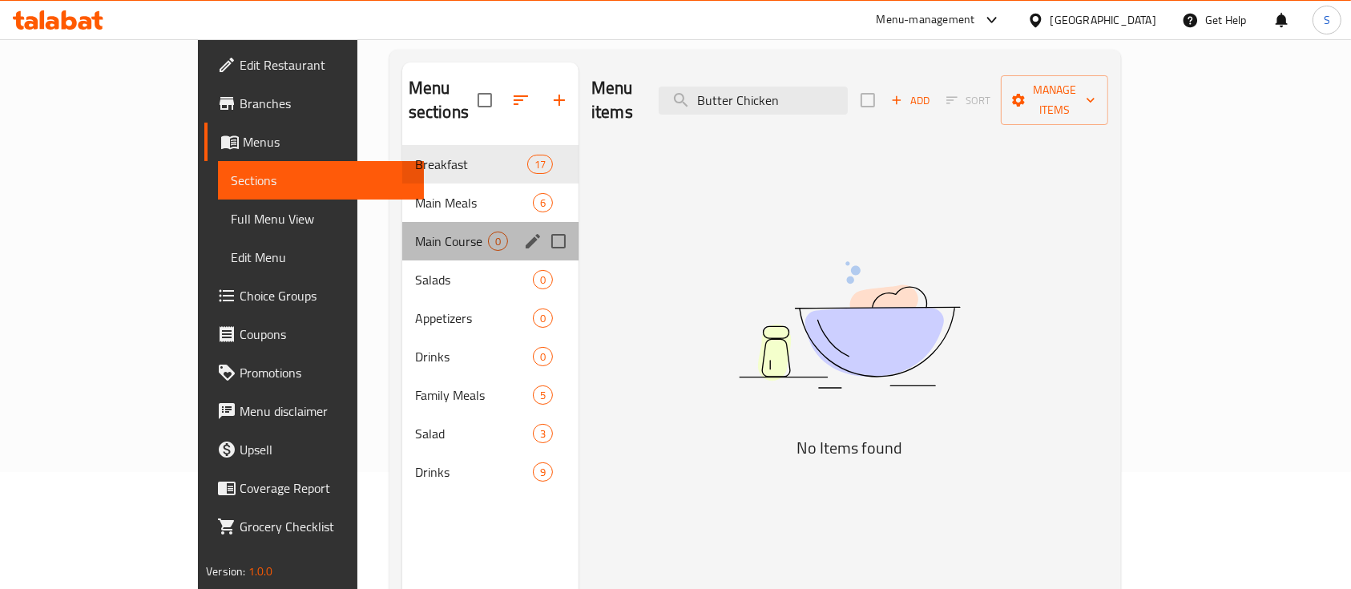
click at [402, 226] on div "Main Course 0" at bounding box center [490, 241] width 176 height 38
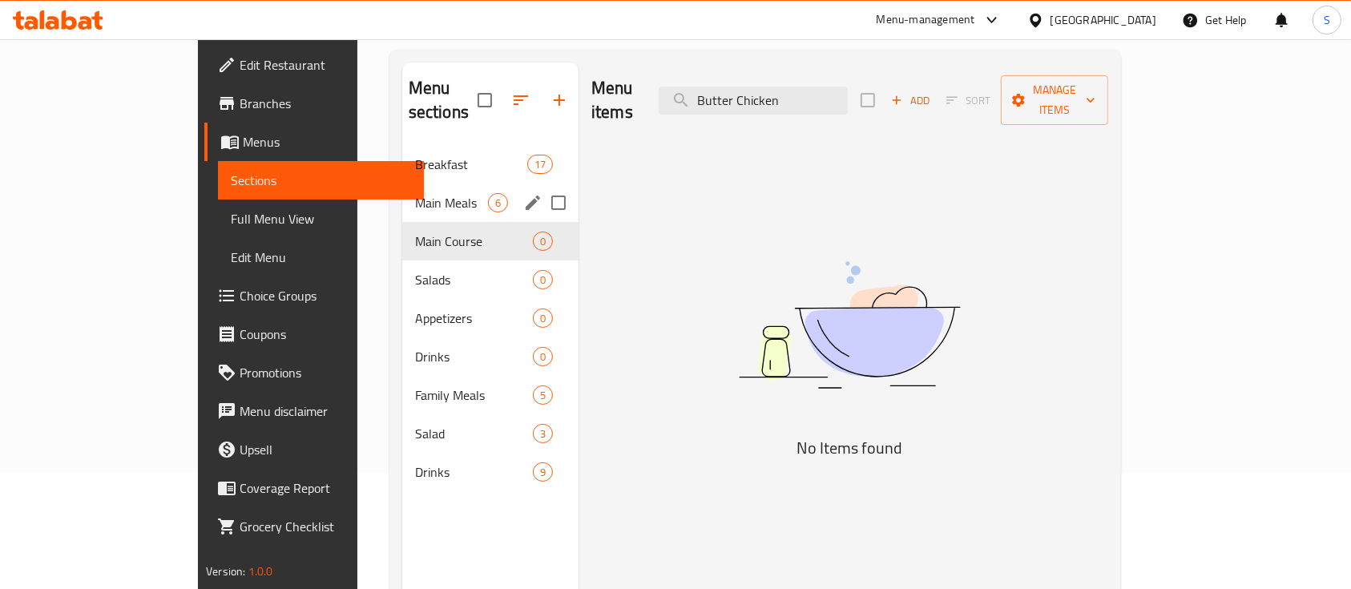
click at [415, 193] on span "Main Meals" at bounding box center [451, 202] width 73 height 19
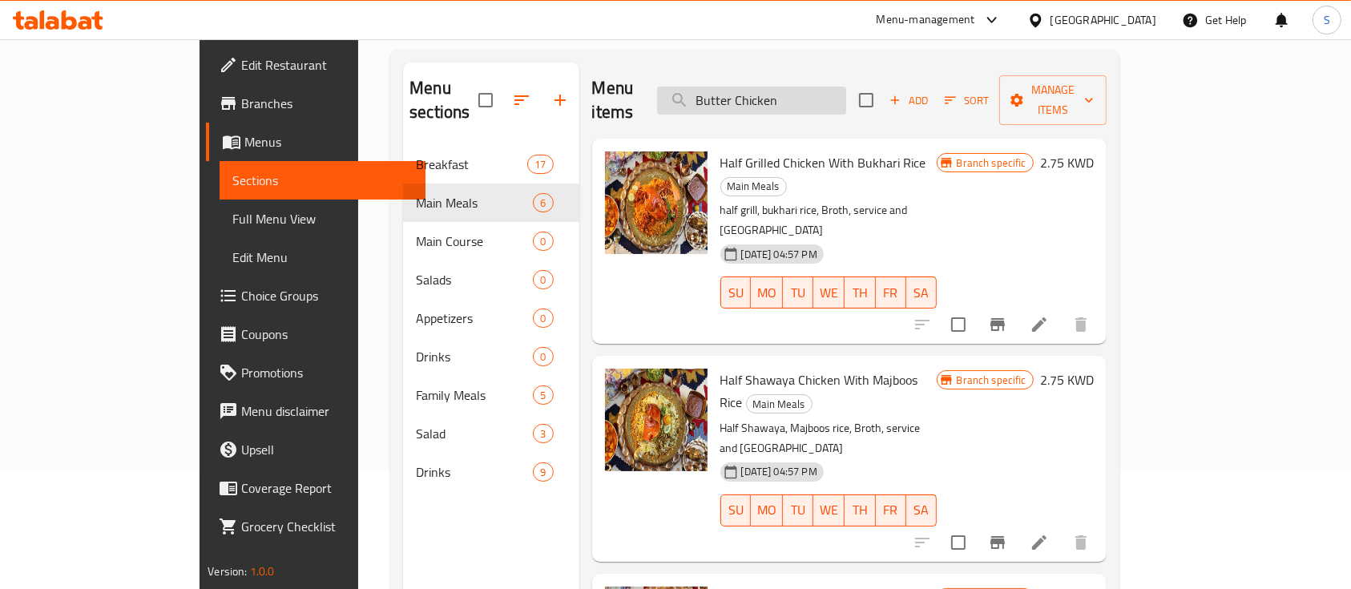
click at [828, 88] on input "Butter Chicken" at bounding box center [751, 101] width 189 height 28
paste input "Chicken Hasabi"
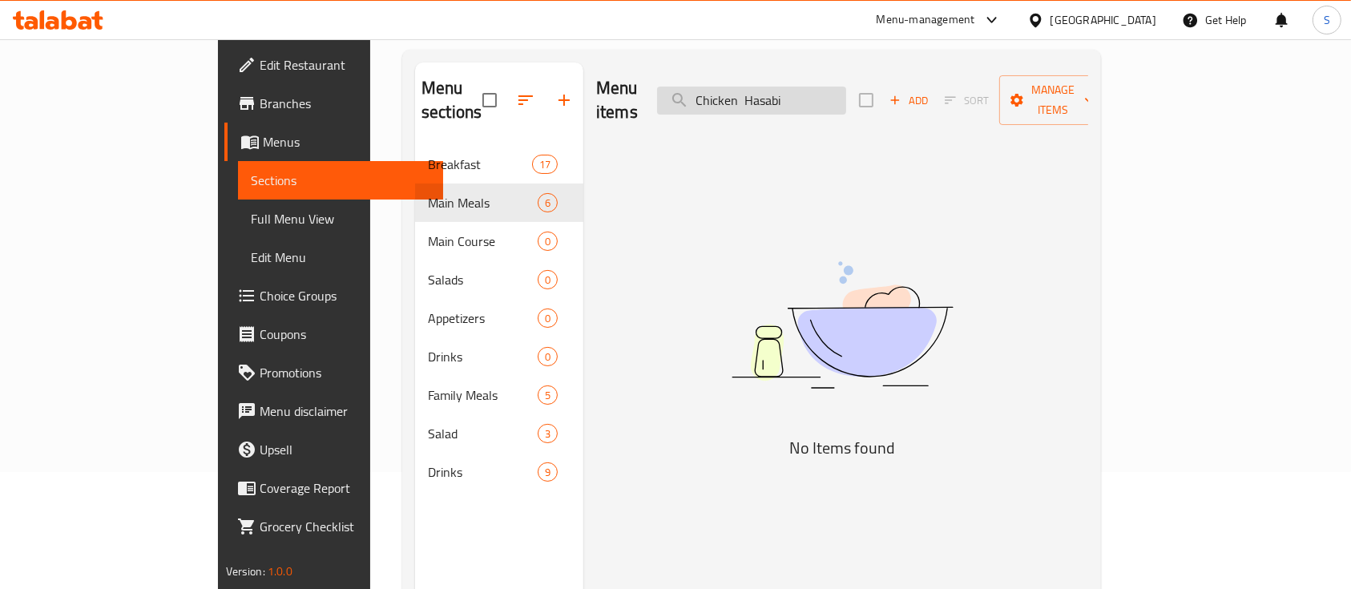
drag, startPoint x: 821, startPoint y: 93, endPoint x: 773, endPoint y: 100, distance: 48.6
click at [773, 100] on input "Chicken Hasabi" at bounding box center [751, 101] width 189 height 28
click at [794, 93] on input "Hasabi" at bounding box center [751, 101] width 189 height 28
paste input "Chicken Bhukar"
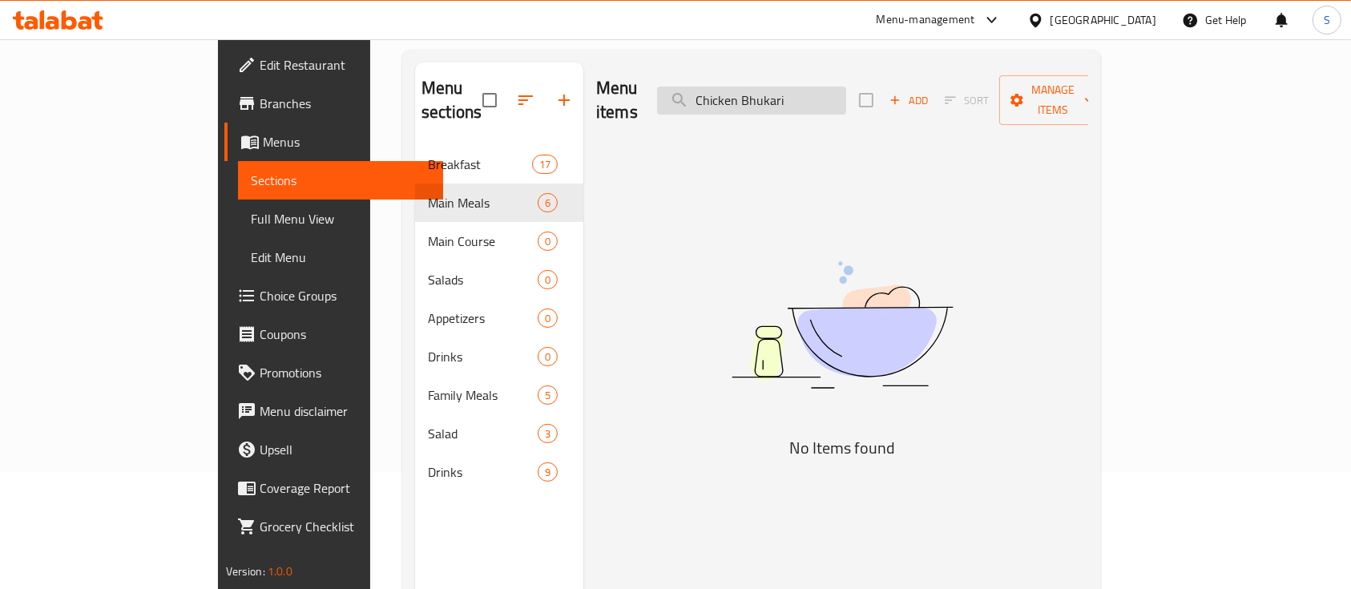
drag, startPoint x: 816, startPoint y: 87, endPoint x: 771, endPoint y: 93, distance: 45.3
click at [771, 93] on input "Chicken Bhukari" at bounding box center [751, 101] width 189 height 28
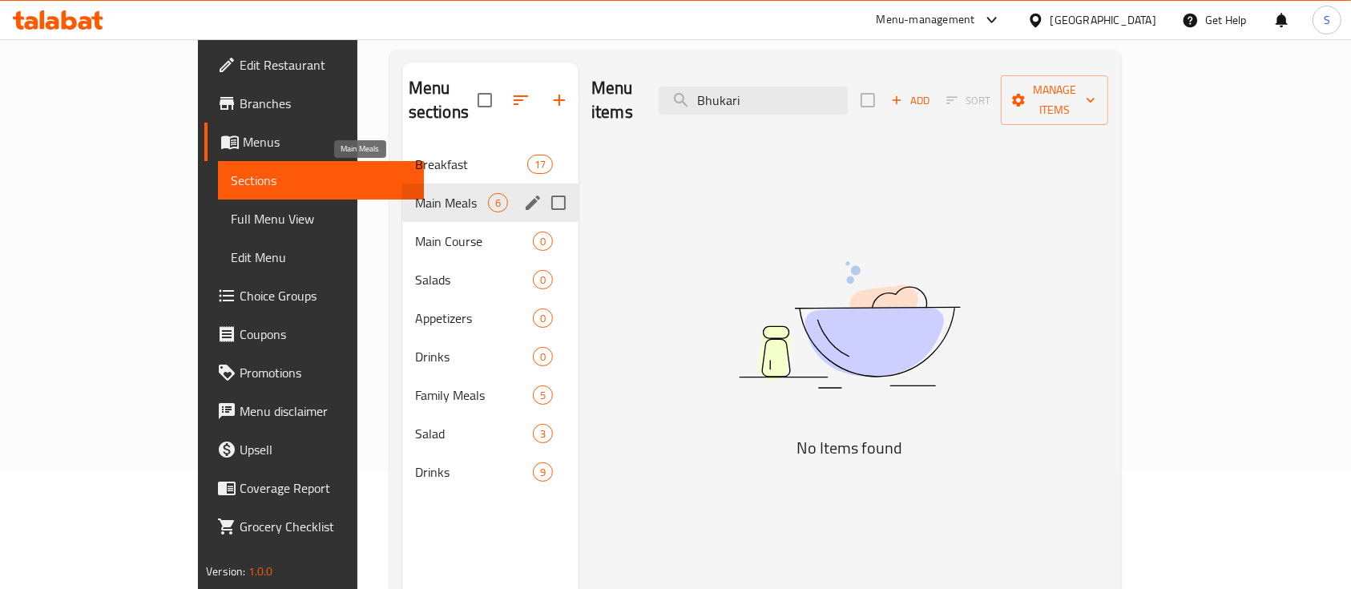
type input "Bhukari"
click at [415, 193] on span "Main Meals" at bounding box center [451, 202] width 73 height 19
click at [402, 196] on div "Main Meals 6" at bounding box center [490, 203] width 176 height 38
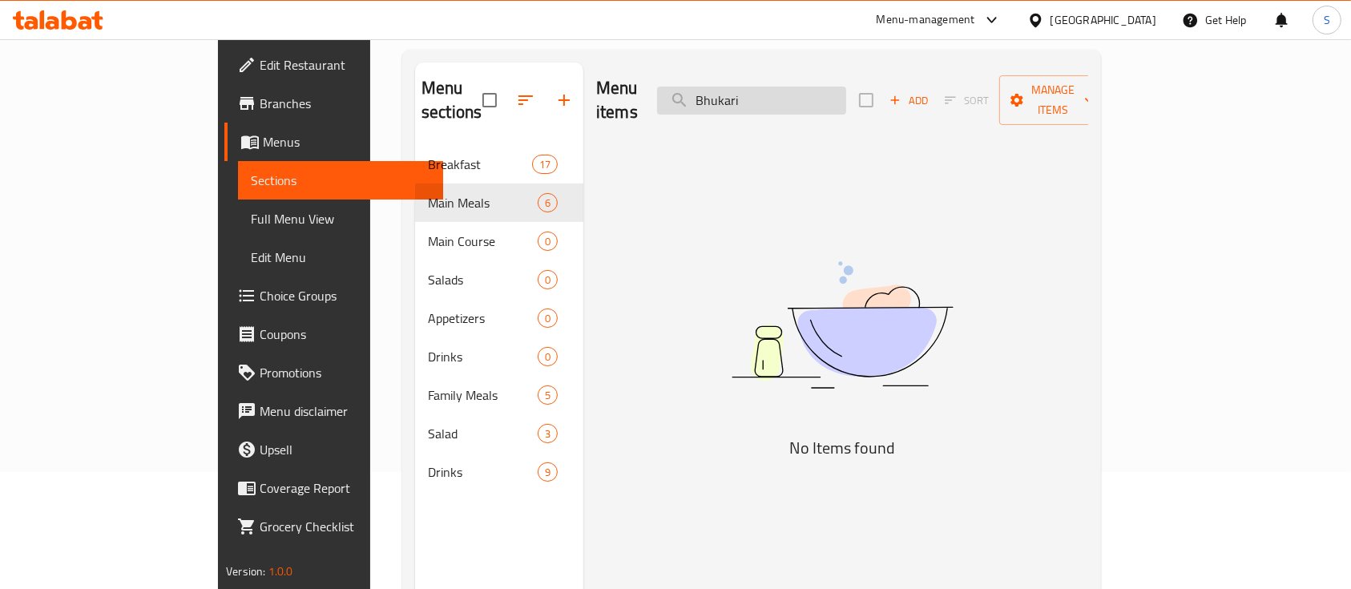
drag, startPoint x: 814, startPoint y: 72, endPoint x: 818, endPoint y: 86, distance: 14.2
click at [815, 74] on div "Menu items Bhukari Add Sort Manage items" at bounding box center [842, 101] width 492 height 76
click at [818, 87] on input "Bhukari" at bounding box center [751, 101] width 189 height 28
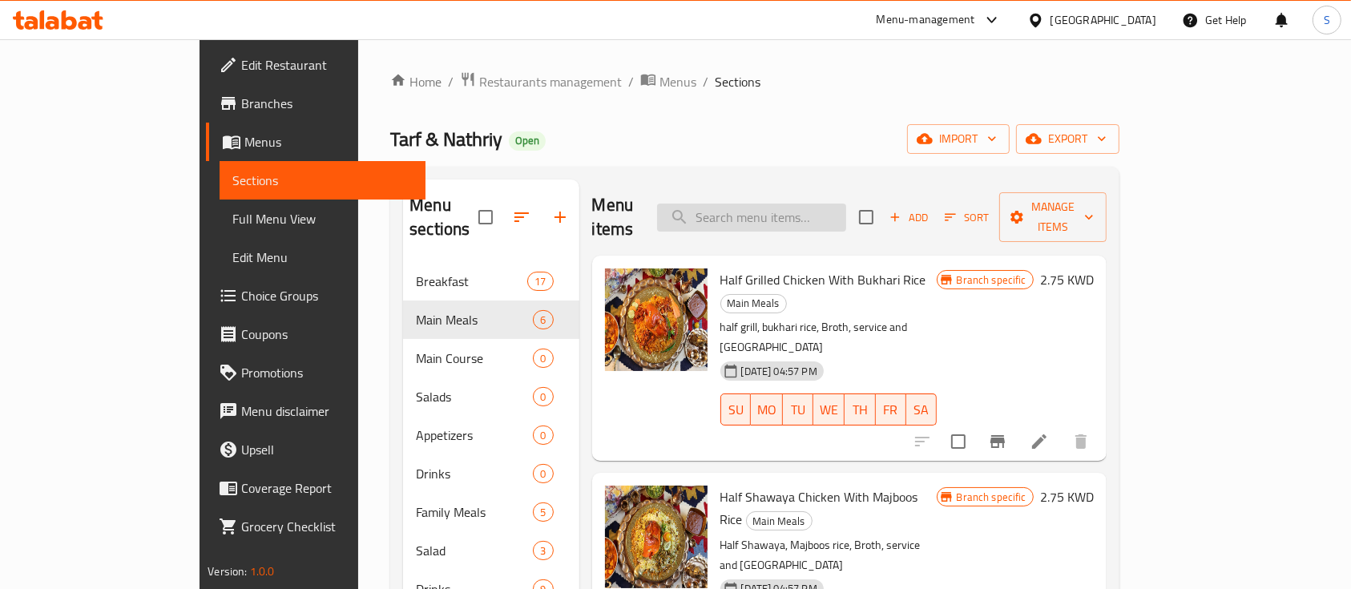
paste input "Murabian-"
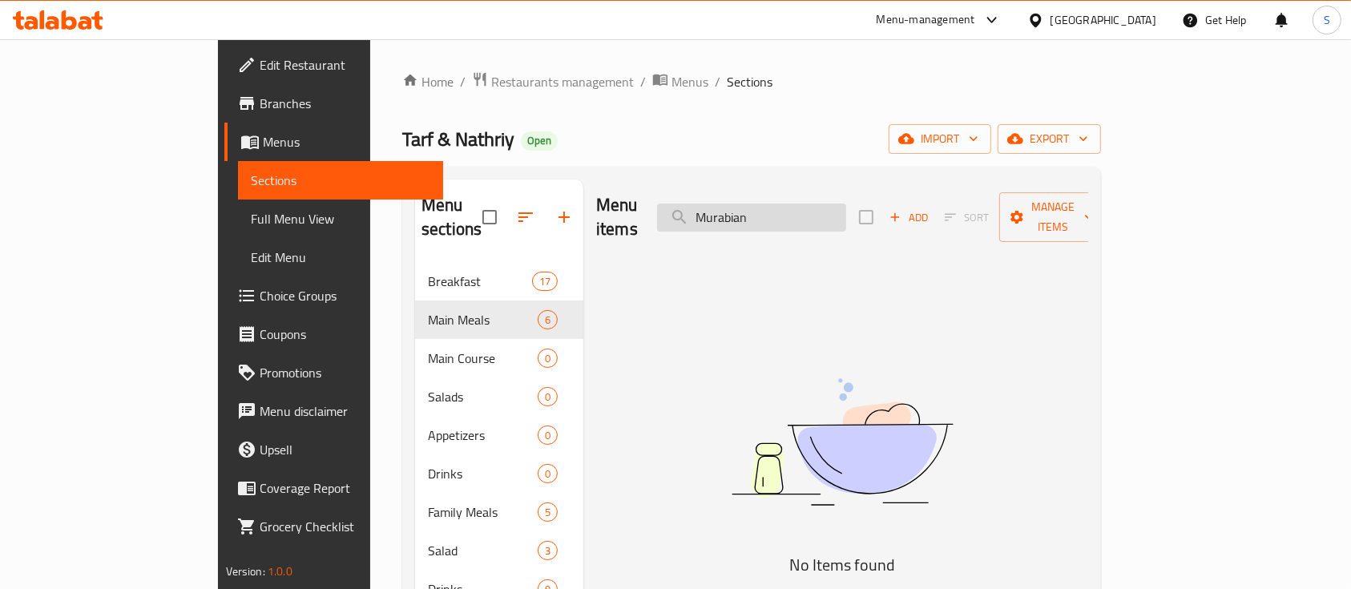
click at [784, 204] on input "Murabian" at bounding box center [751, 218] width 189 height 28
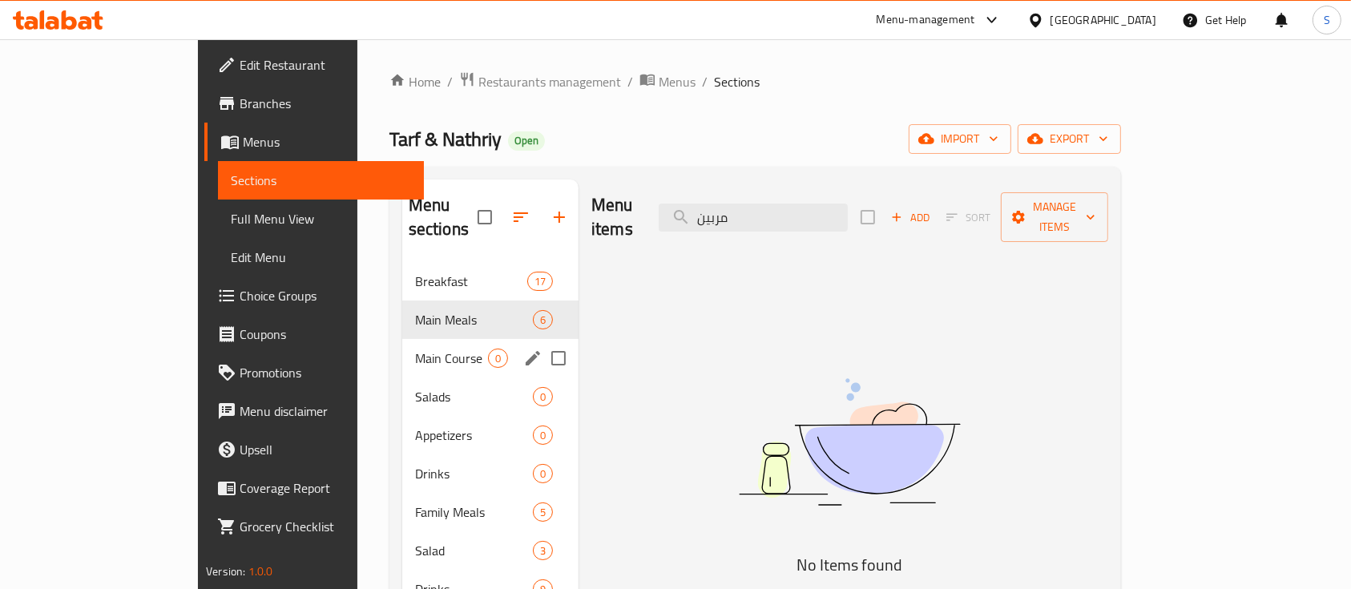
type input "مربين"
click at [414, 339] on div "Main Course 0" at bounding box center [490, 358] width 176 height 38
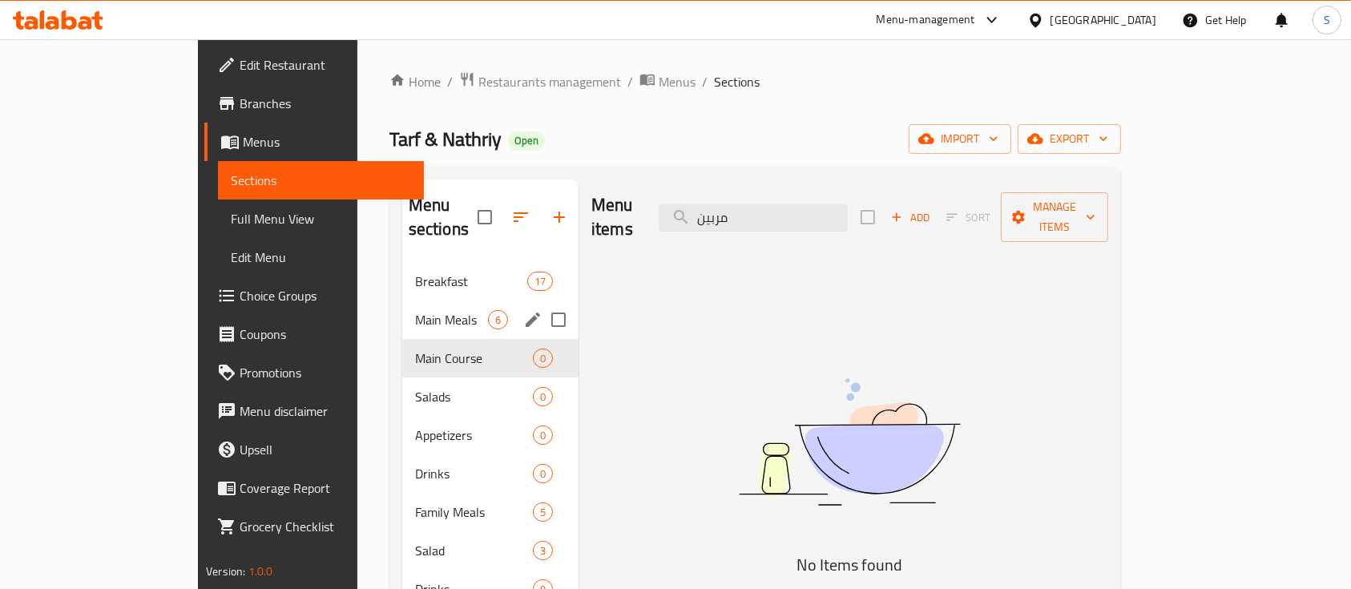
click at [418, 310] on span "Main Meals" at bounding box center [451, 319] width 73 height 19
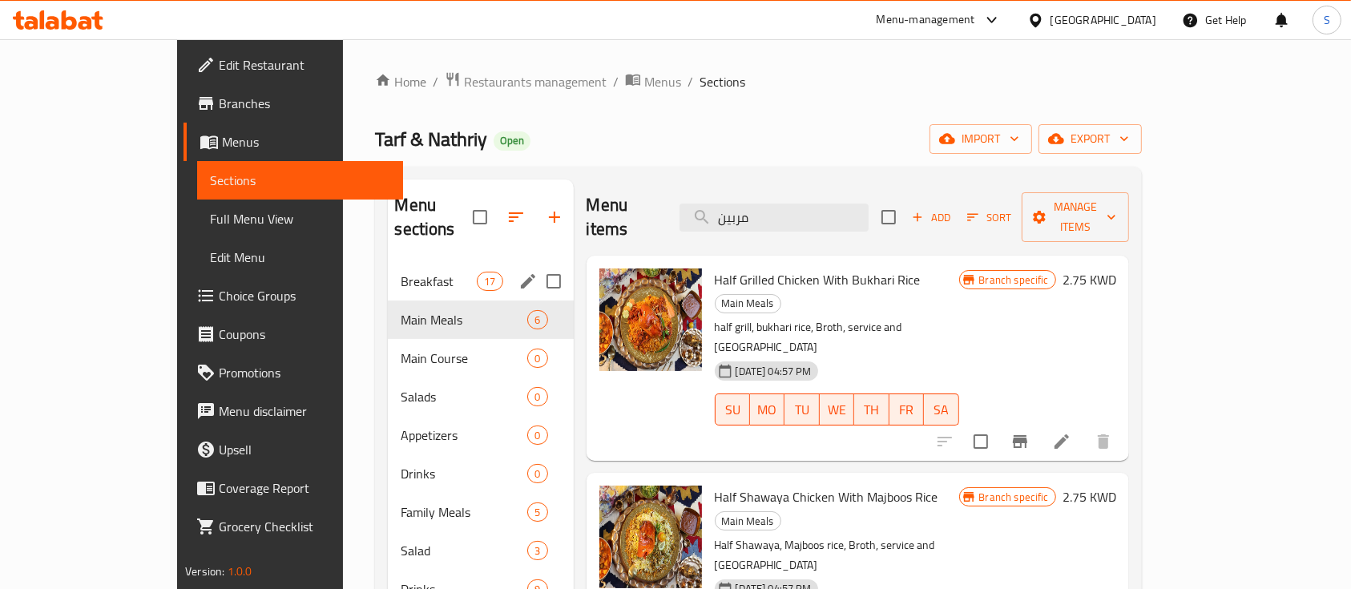
click at [405, 272] on span "Breakfast" at bounding box center [439, 281] width 76 height 19
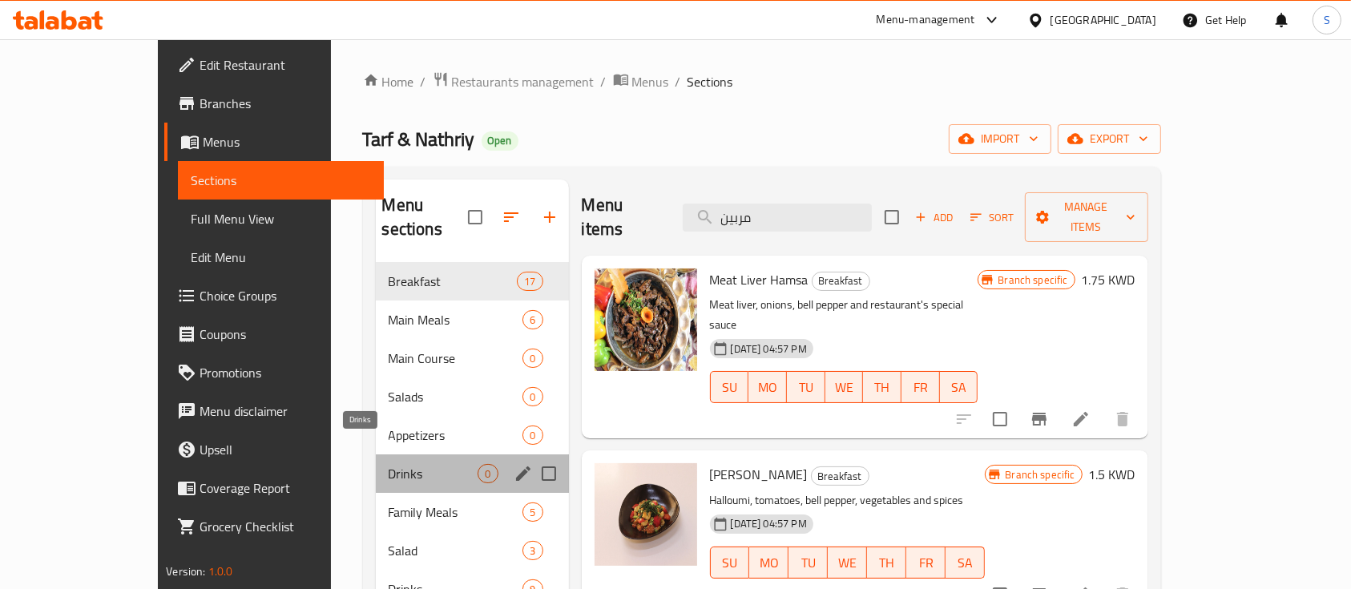
click at [389, 464] on span "Drinks" at bounding box center [434, 473] width 90 height 19
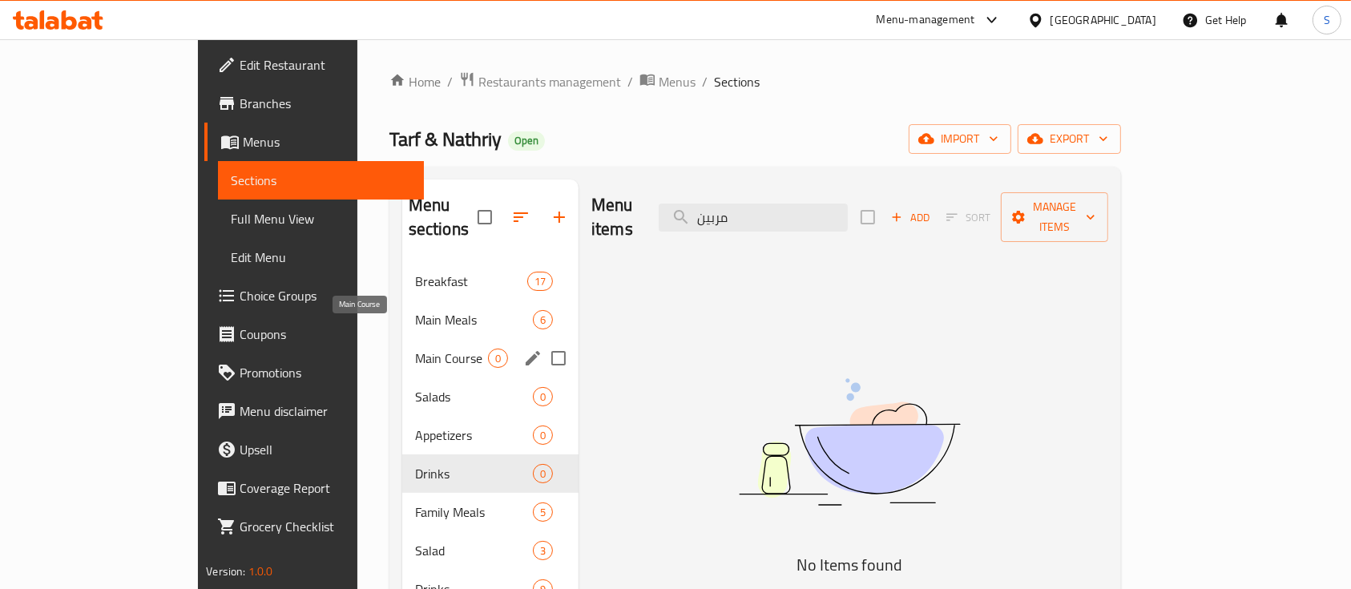
click at [415, 349] on span "Main Course" at bounding box center [451, 358] width 73 height 19
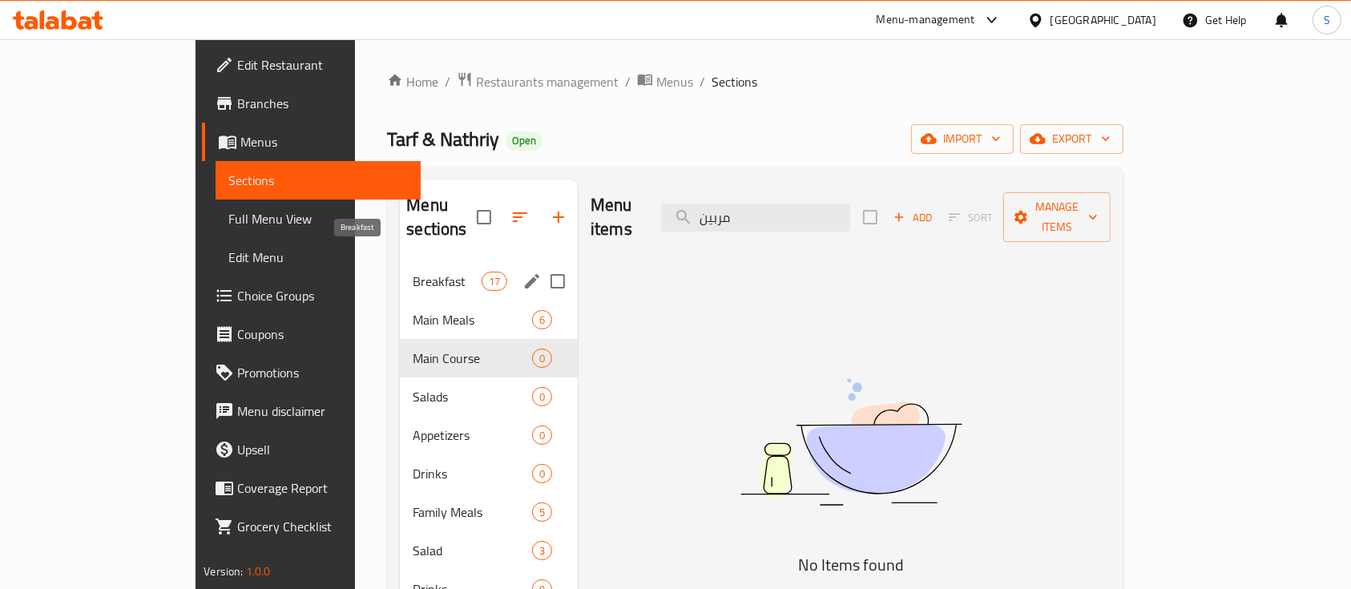
click at [400, 262] on div "Breakfast 17" at bounding box center [489, 281] width 178 height 38
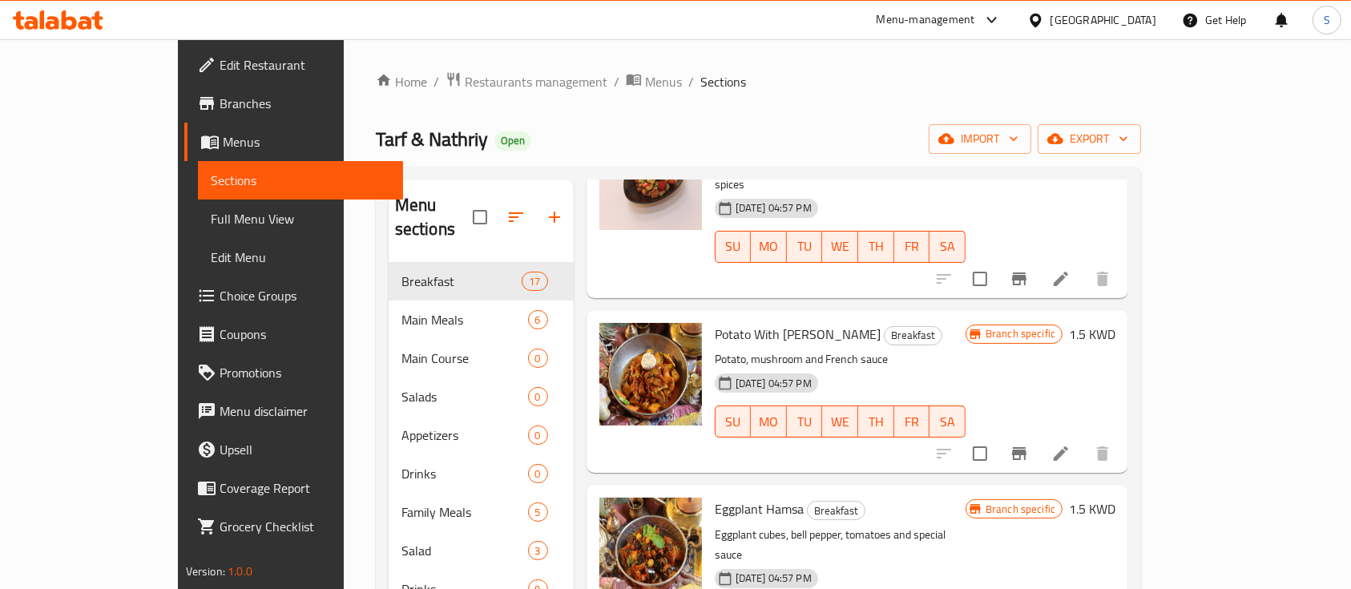
scroll to position [321, 0]
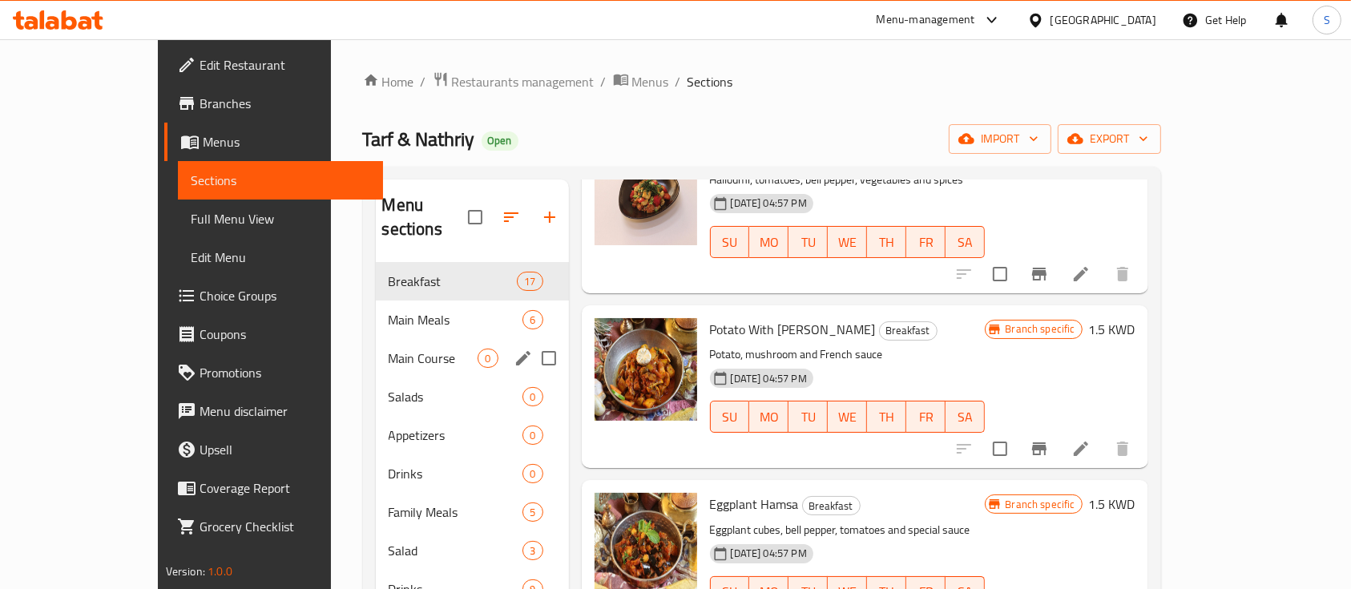
click at [423, 308] on div "Main Meals 6" at bounding box center [472, 320] width 193 height 38
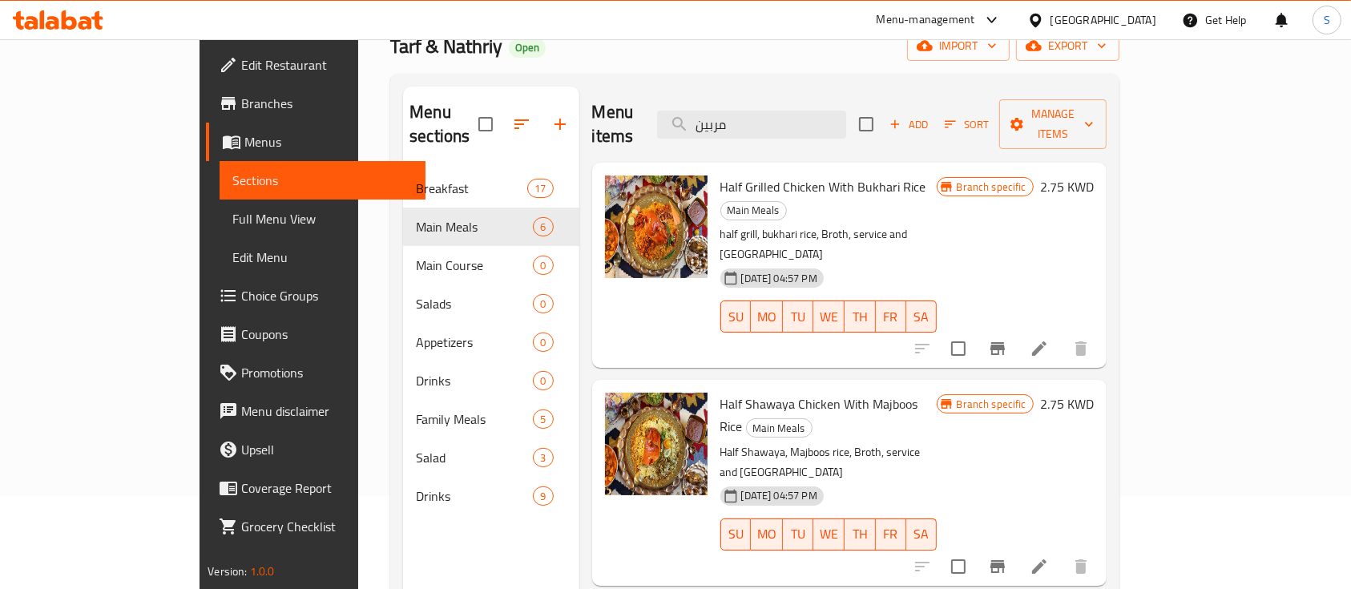
scroll to position [70, 0]
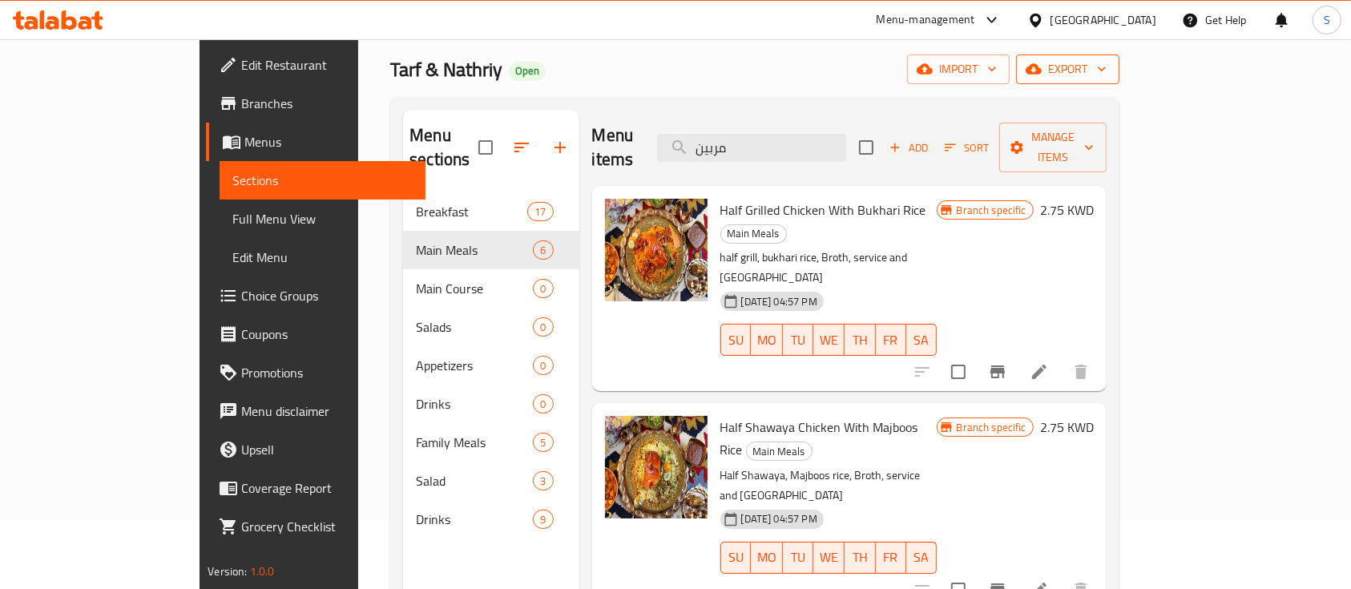
drag, startPoint x: 1334, startPoint y: 68, endPoint x: 1316, endPoint y: 74, distance: 19.3
click at [1152, 70] on div "Home / Restaurants management / Menus / Sections Tarf & Nathriy Open import exp…" at bounding box center [754, 357] width 793 height 774
click at [1110, 76] on icon "button" at bounding box center [1102, 69] width 16 height 16
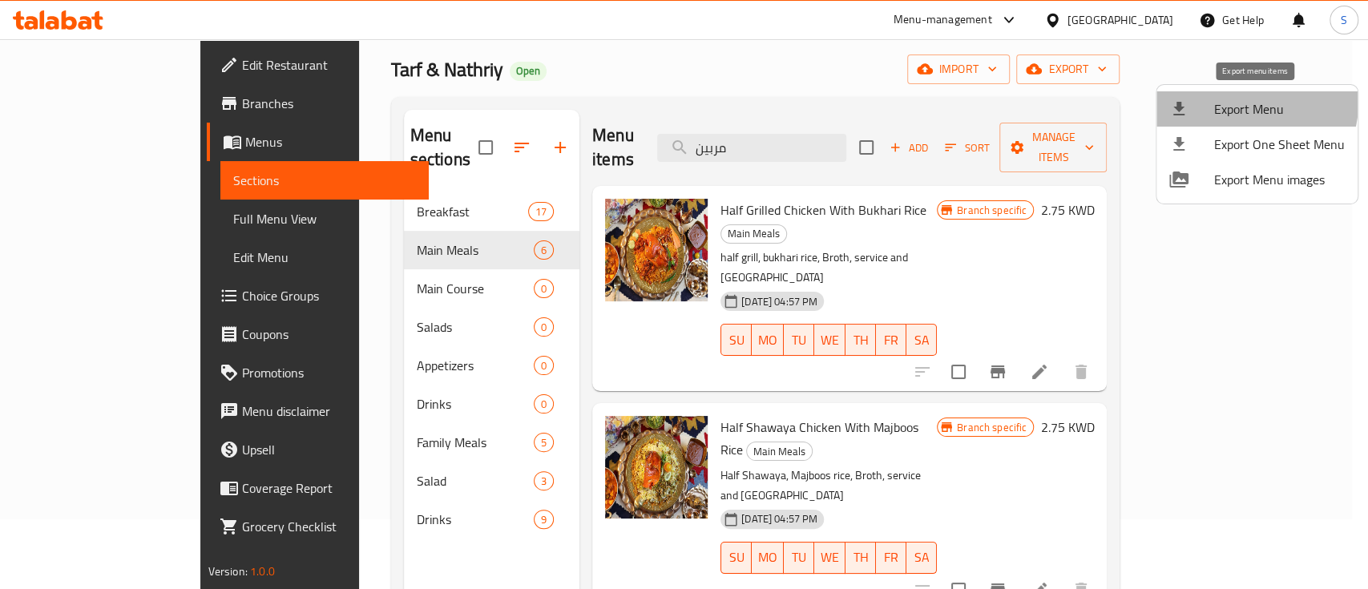
click at [1238, 101] on span "Export Menu" at bounding box center [1279, 108] width 131 height 19
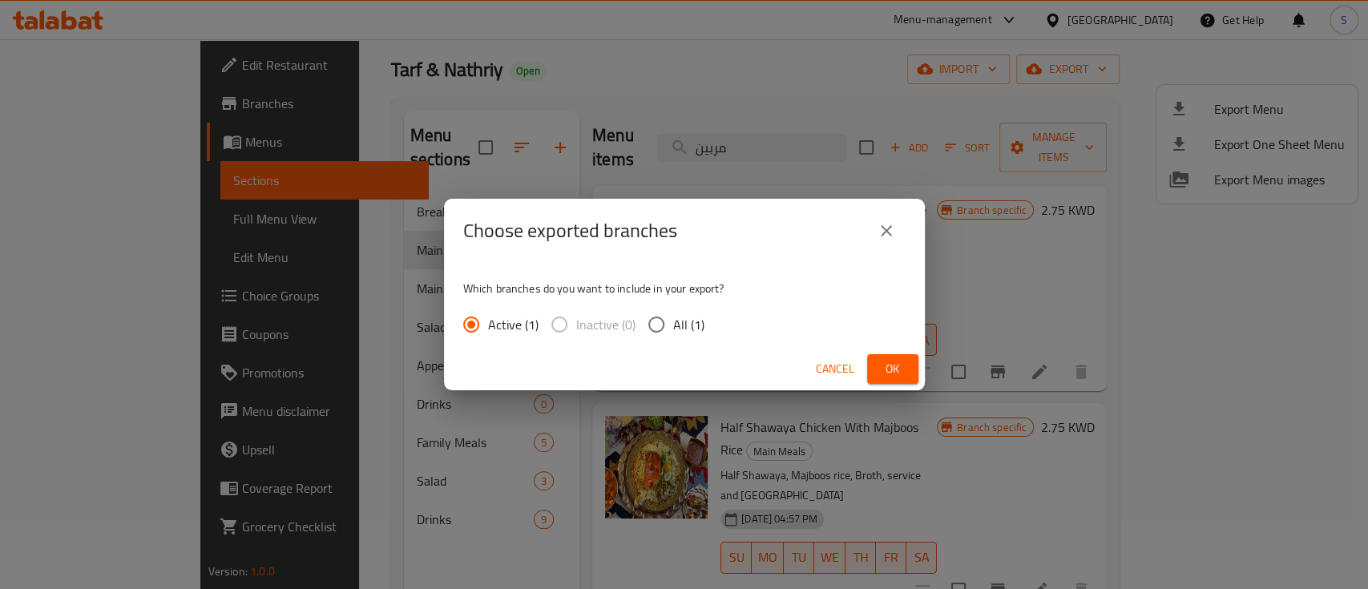
click at [878, 369] on button "Ok" at bounding box center [892, 369] width 51 height 30
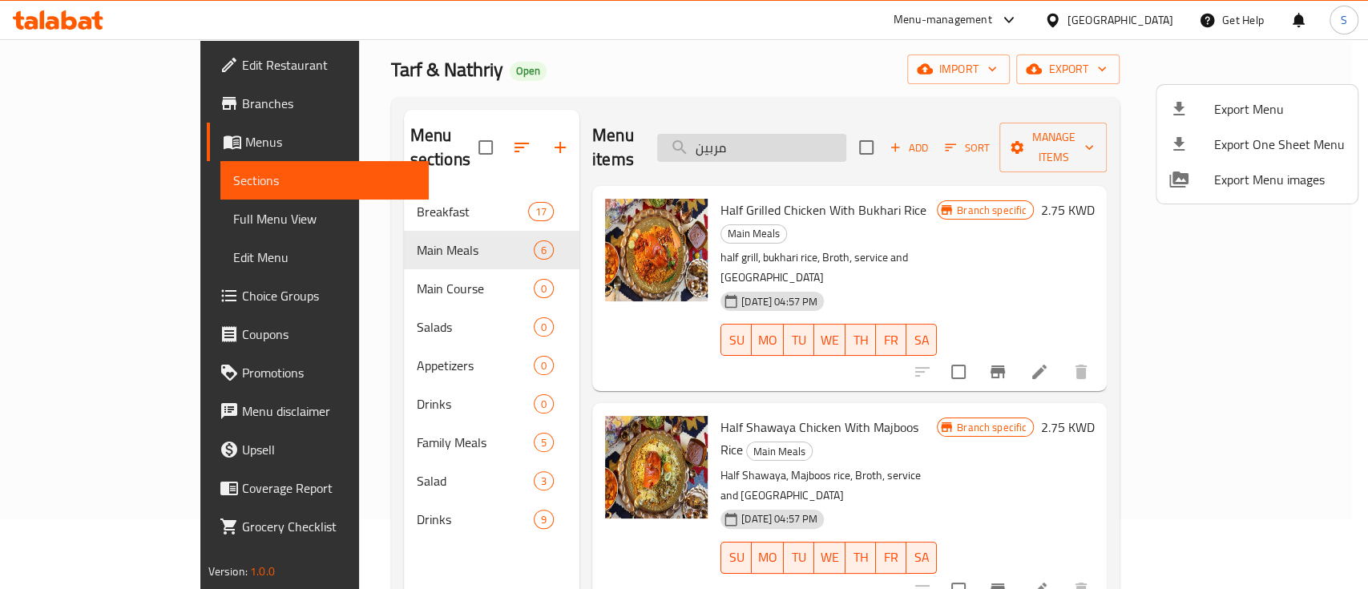
click at [806, 141] on div at bounding box center [684, 294] width 1368 height 589
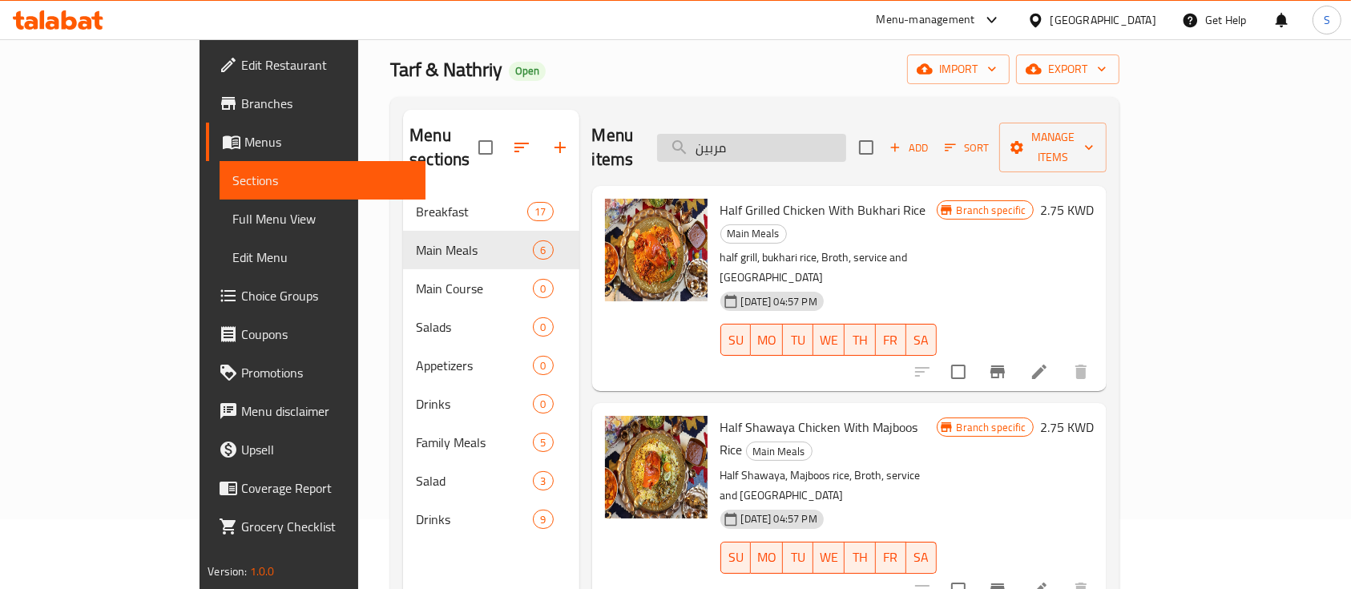
click at [799, 135] on input "مربين" at bounding box center [751, 148] width 189 height 28
click at [390, 79] on span "Tarf & Nathriy" at bounding box center [446, 69] width 112 height 36
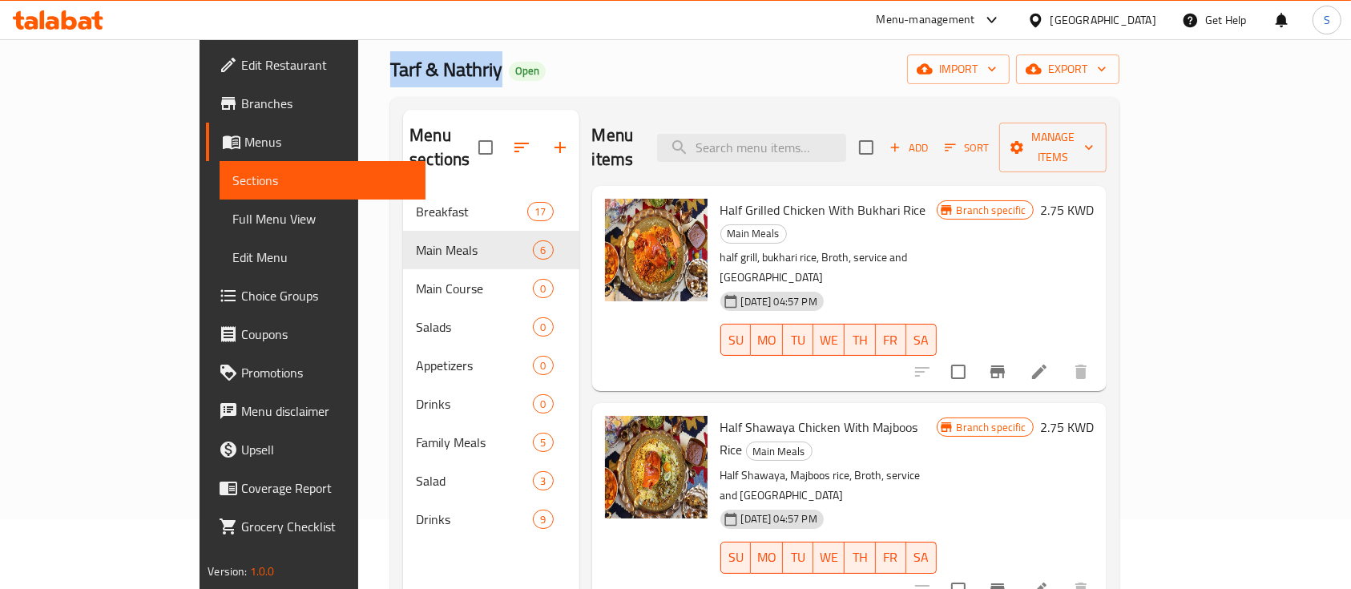
copy span "Tarf & Nathriy"
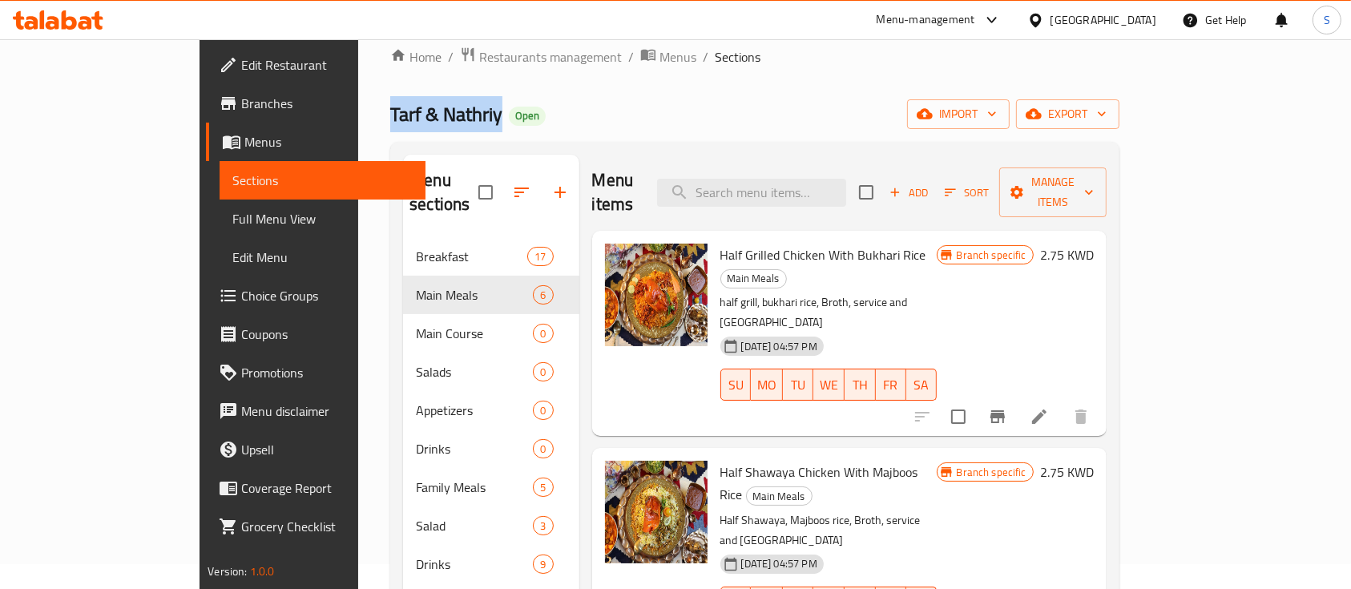
scroll to position [0, 0]
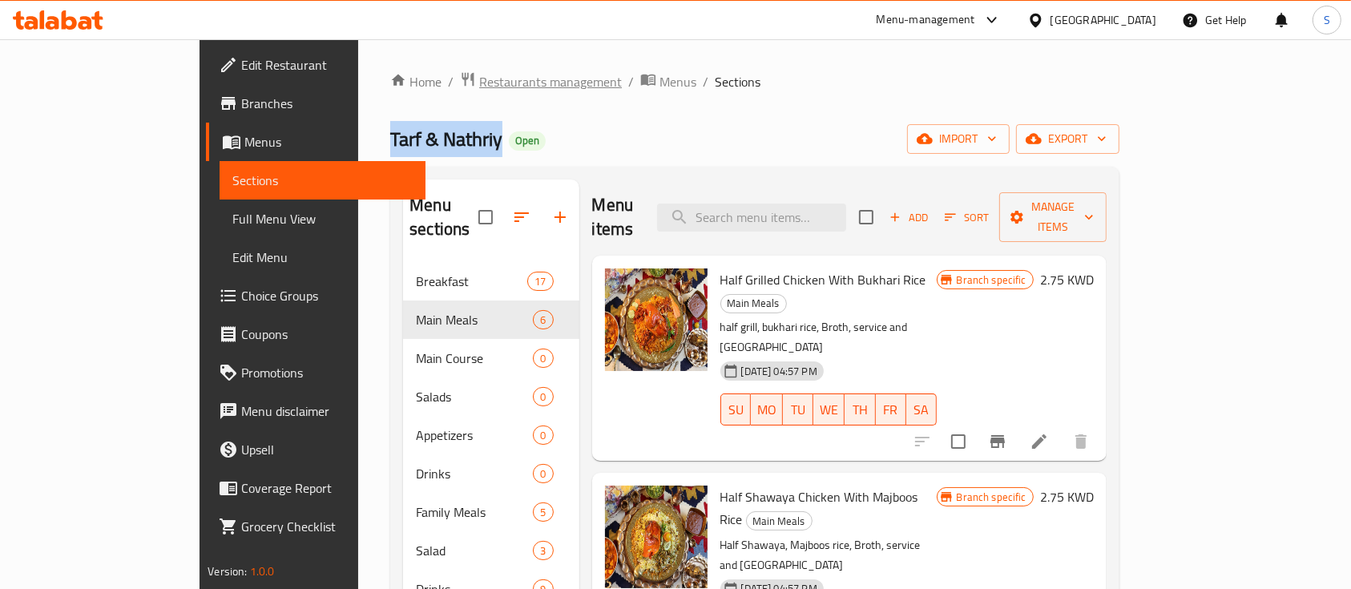
click at [479, 74] on span "Restaurants management" at bounding box center [550, 81] width 143 height 19
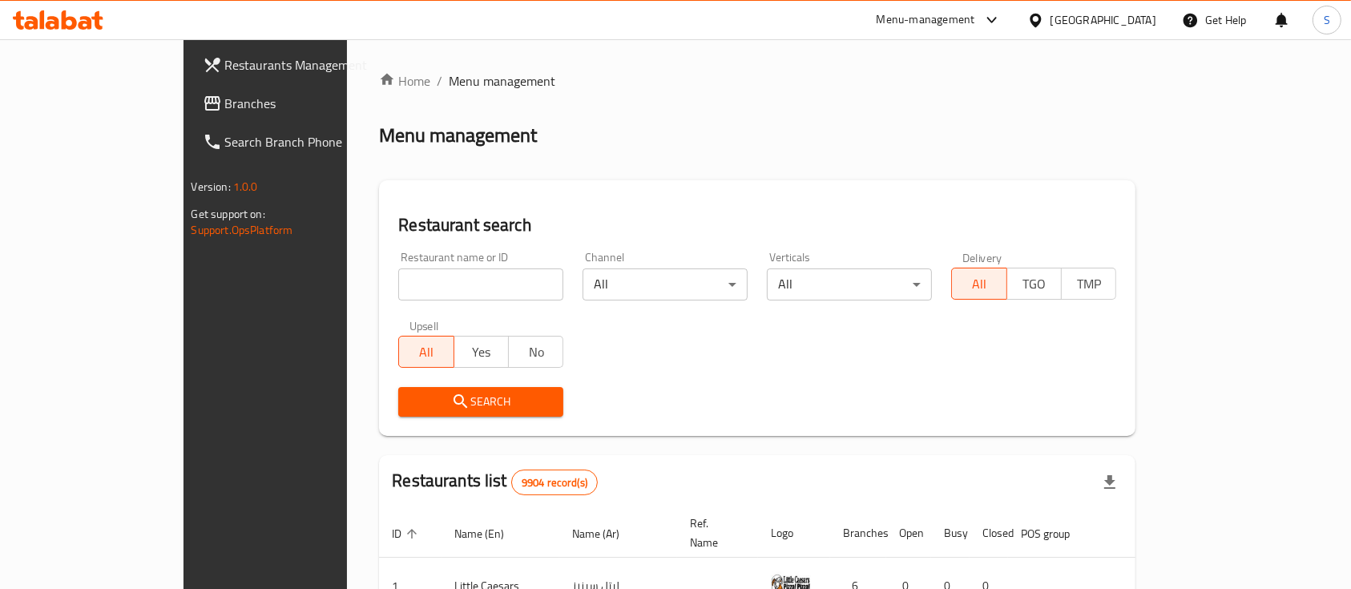
click at [398, 269] on input "search" at bounding box center [480, 285] width 165 height 32
paste input "Tarf & Nathriy"
type input "Tarf & Nathriy"
click at [411, 407] on span "Search" at bounding box center [480, 402] width 139 height 20
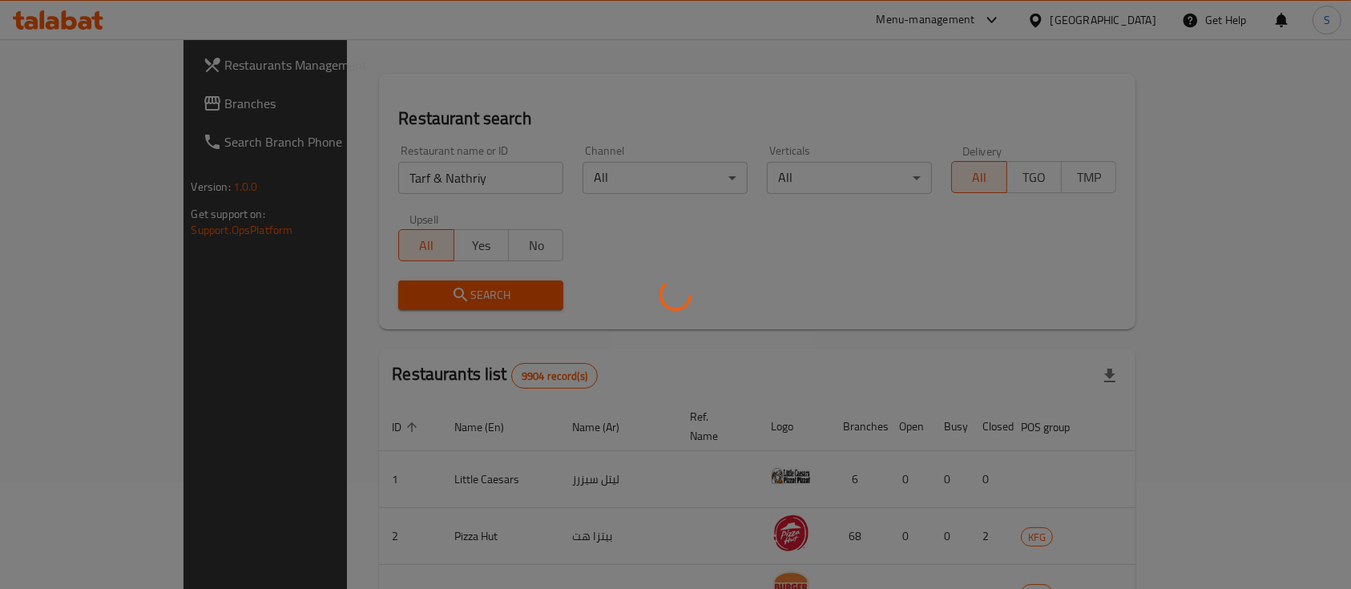
scroll to position [94, 0]
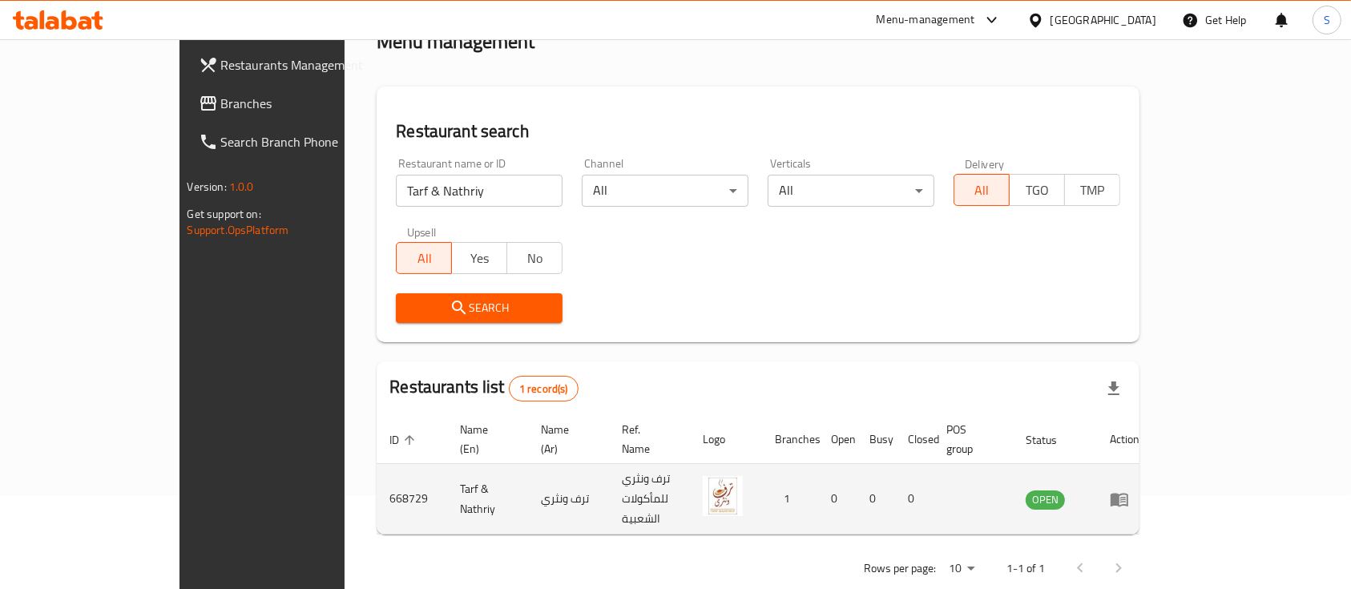
drag, startPoint x: 291, startPoint y: 456, endPoint x: 289, endPoint y: 479, distance: 23.3
click at [377, 464] on td "668729" at bounding box center [412, 499] width 71 height 71
click at [377, 478] on td "668729" at bounding box center [412, 499] width 71 height 71
copy td "668729"
